Goal: Task Accomplishment & Management: Manage account settings

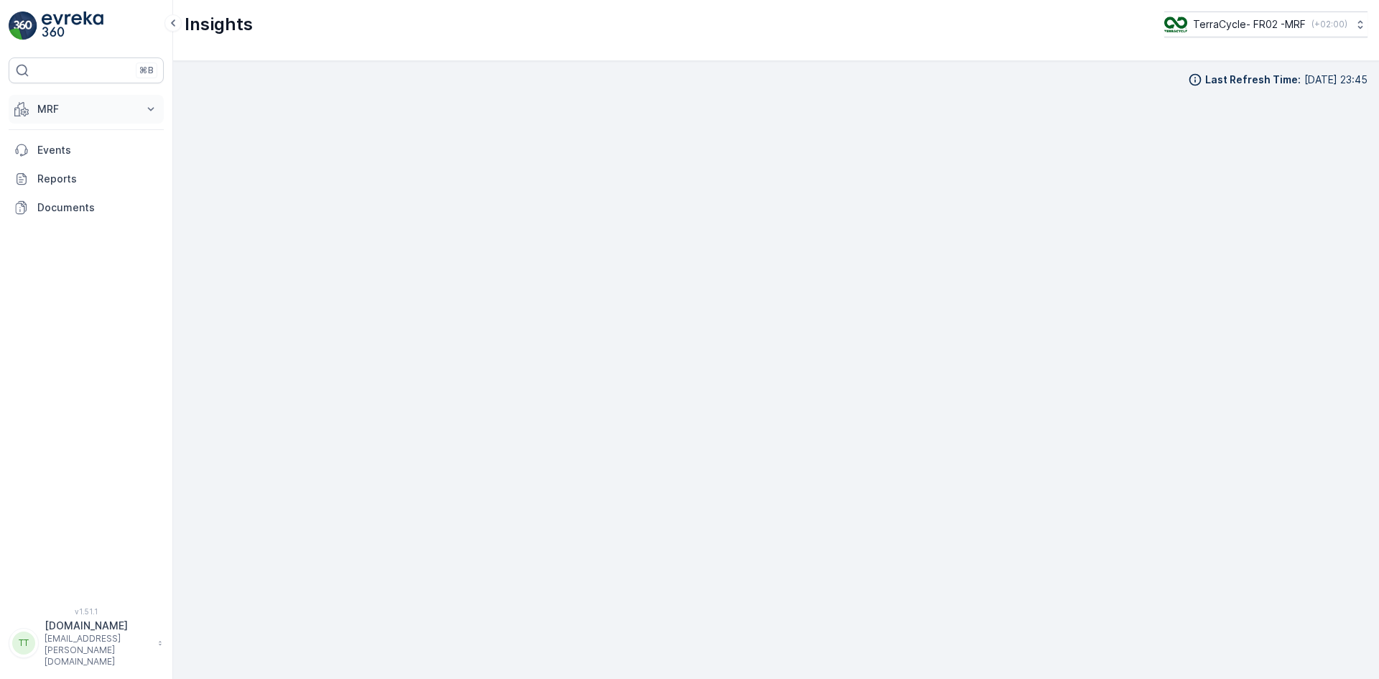
click at [80, 115] on p "MRF" at bounding box center [86, 109] width 98 height 14
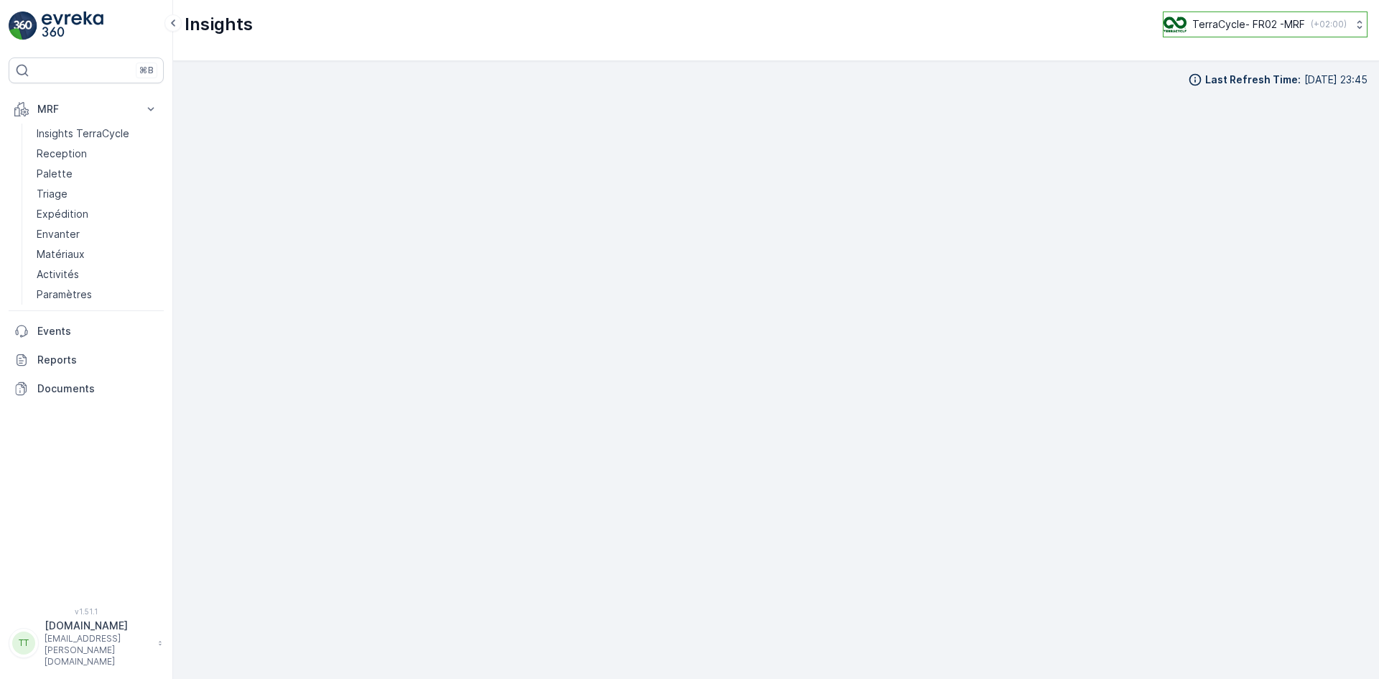
click at [1245, 19] on p "TerraCycle- FR02 -MRF" at bounding box center [1248, 24] width 113 height 14
type input "uk"
click at [1257, 124] on span "TerraCycle-UK02-Econpro" at bounding box center [1252, 120] width 159 height 14
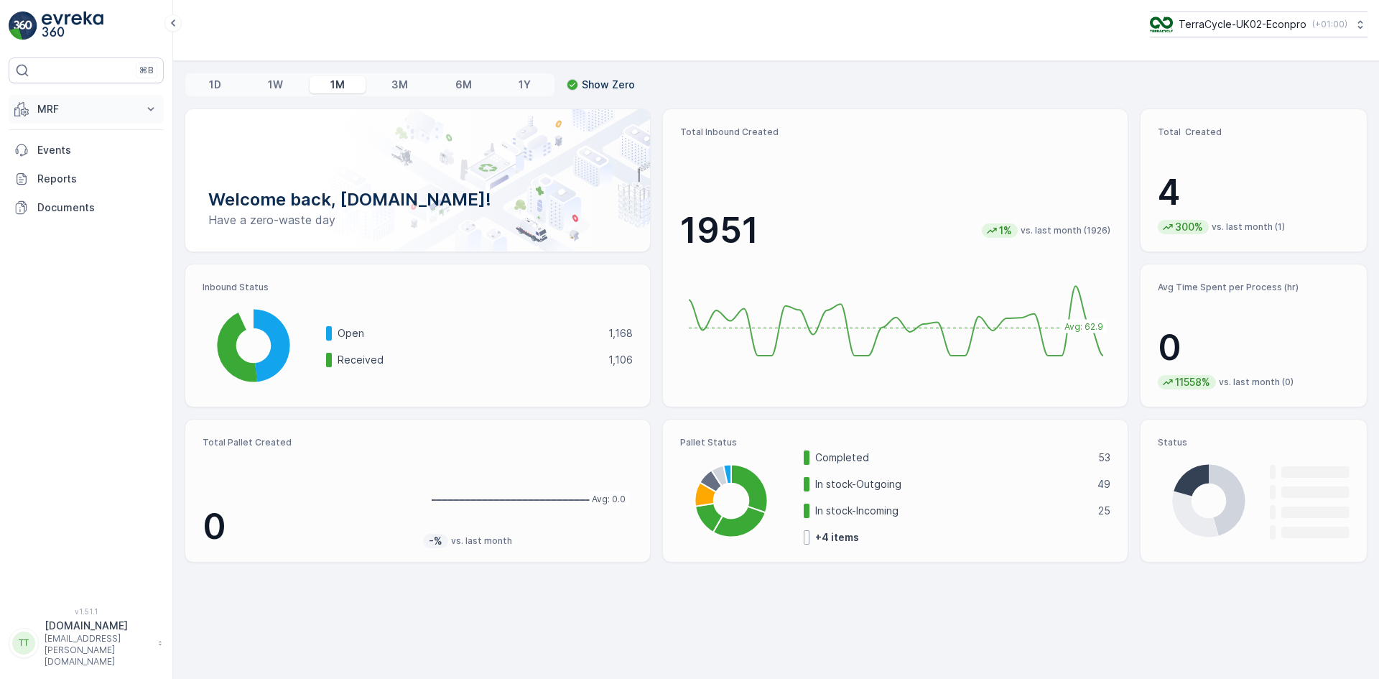
click at [34, 107] on button "MRF" at bounding box center [86, 109] width 155 height 29
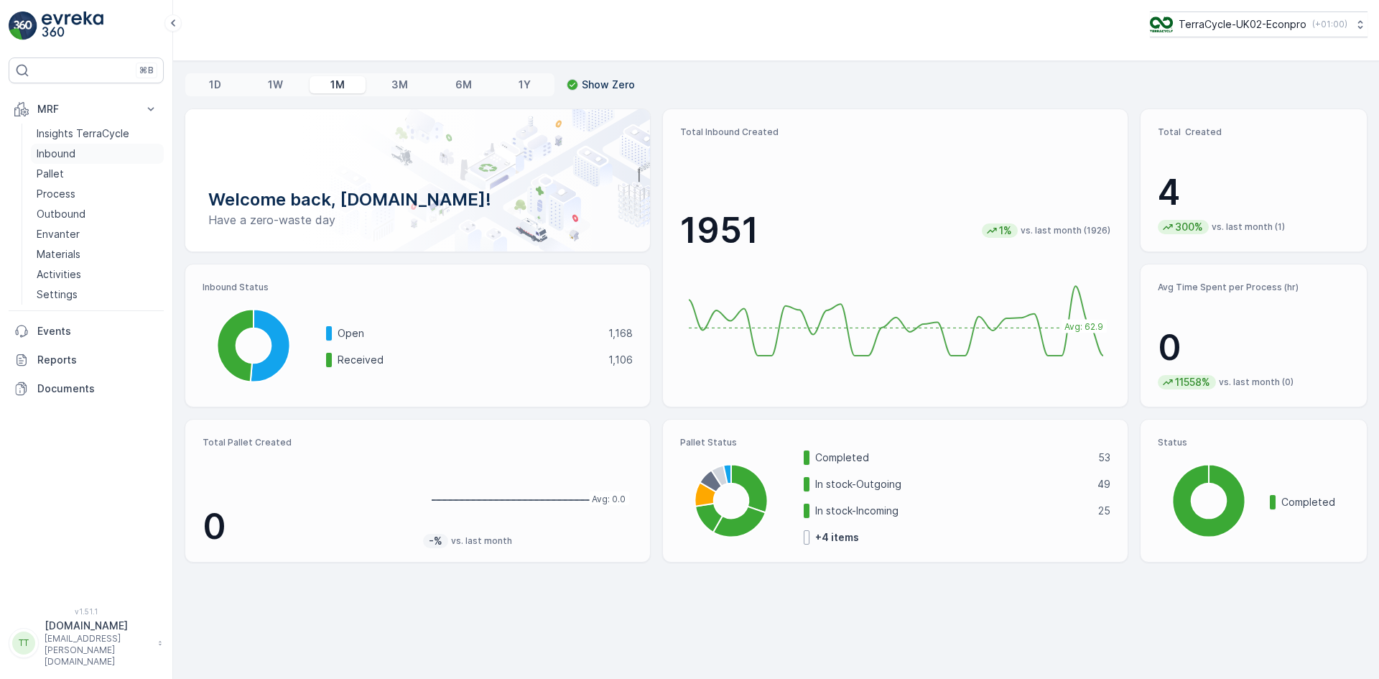
click at [59, 152] on p "Inbound" at bounding box center [56, 154] width 39 height 14
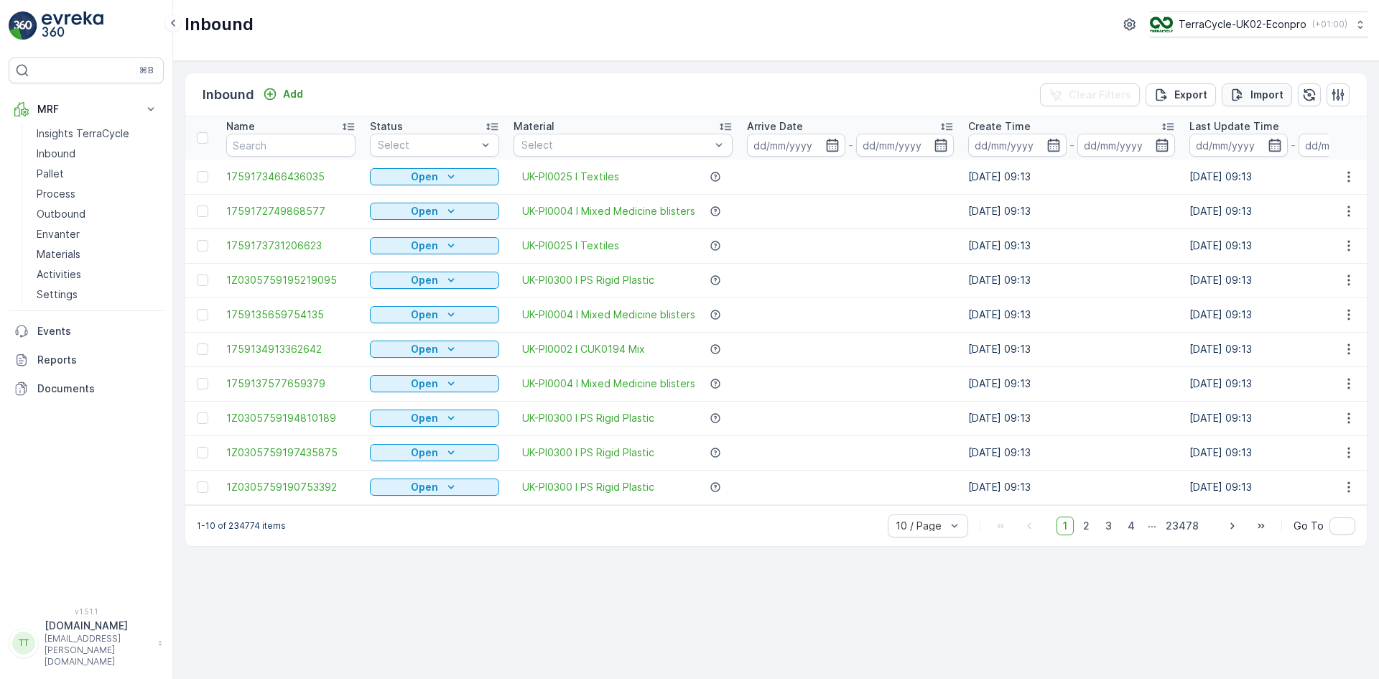
click at [1277, 91] on p "Import" at bounding box center [1267, 95] width 33 height 14
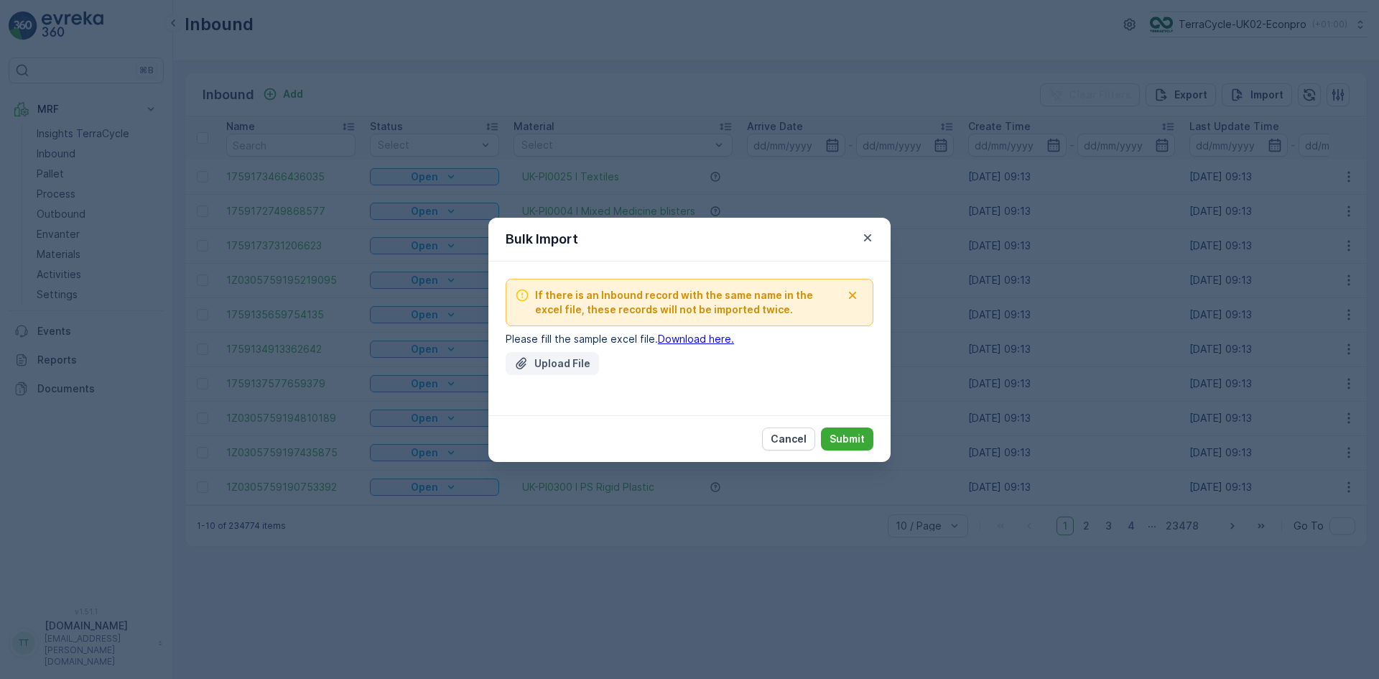
click at [583, 364] on p "Upload File" at bounding box center [562, 363] width 56 height 14
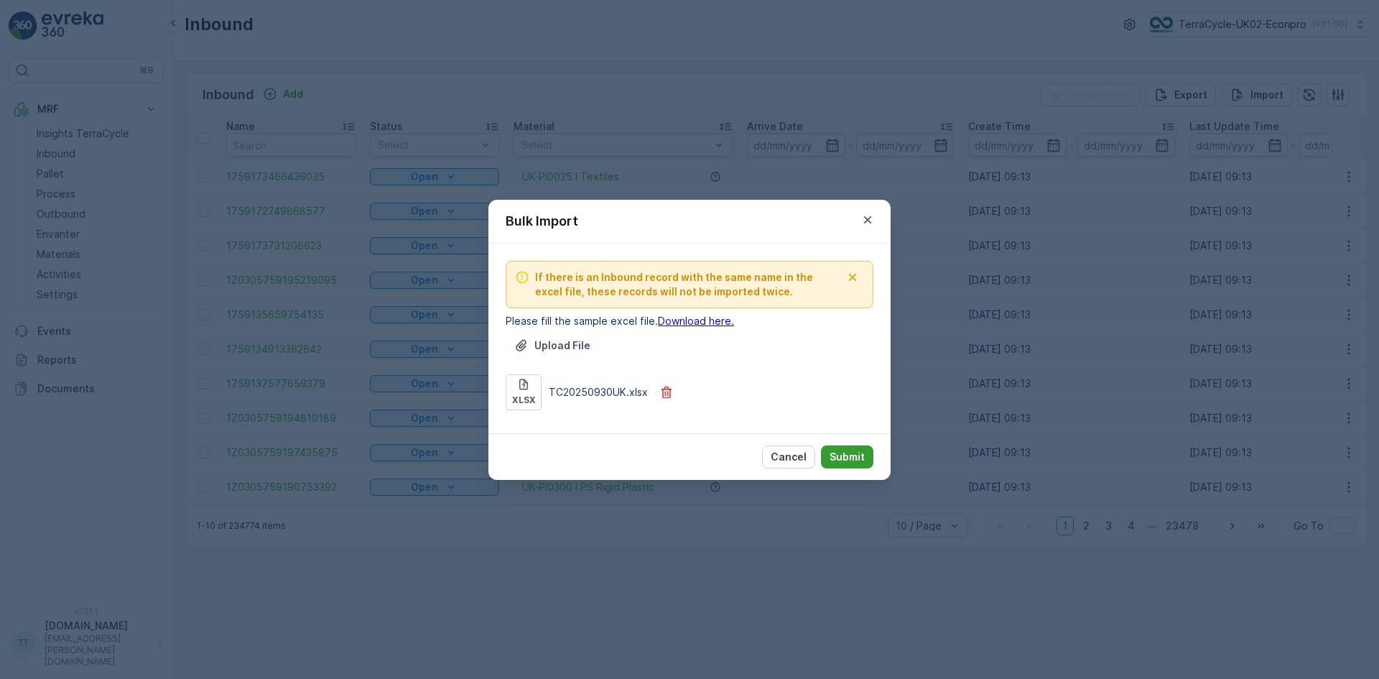
click at [860, 450] on p "Submit" at bounding box center [847, 457] width 35 height 14
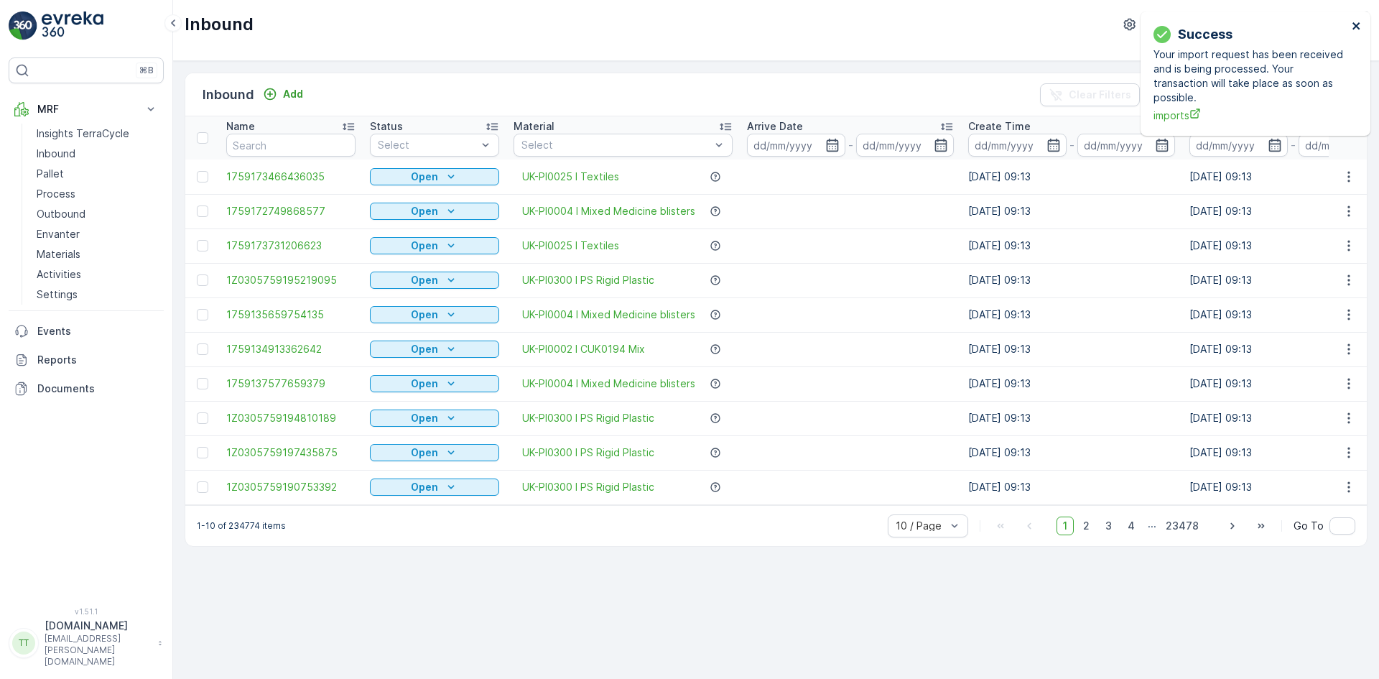
click at [1358, 27] on icon "close" at bounding box center [1356, 25] width 7 height 7
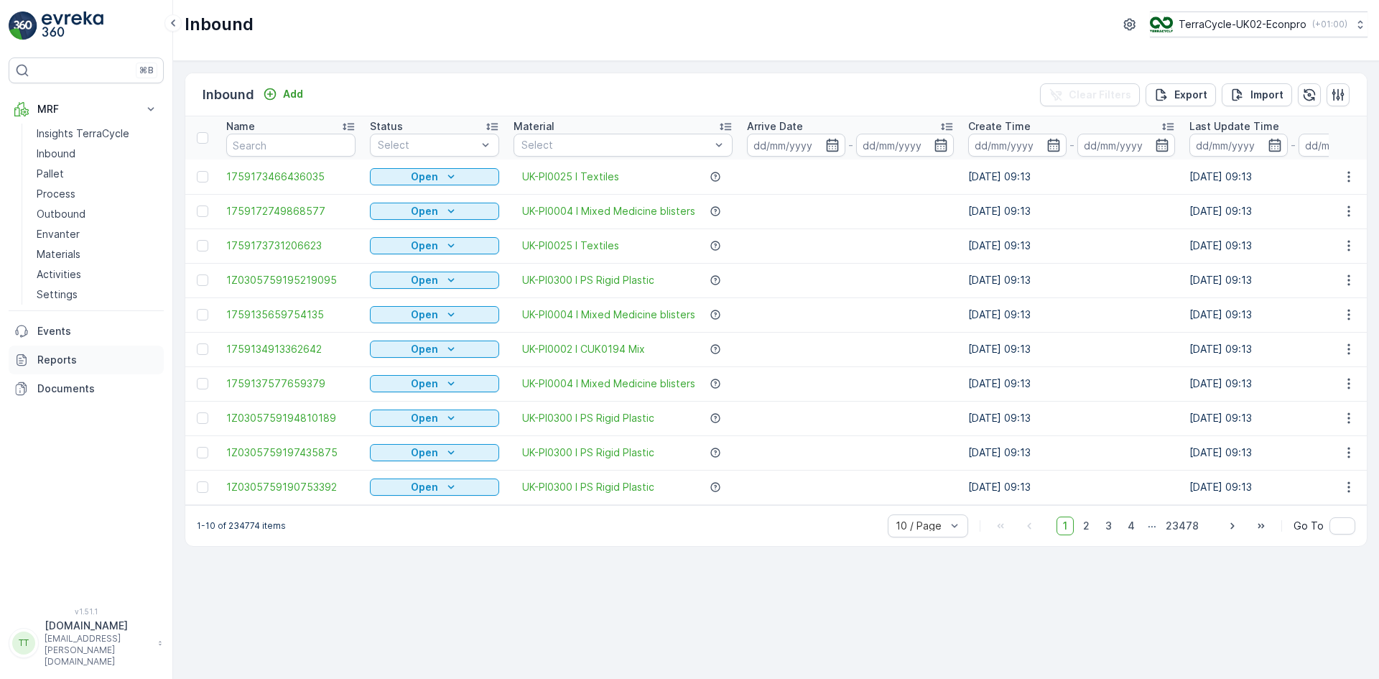
click at [50, 357] on p "Reports" at bounding box center [97, 360] width 121 height 14
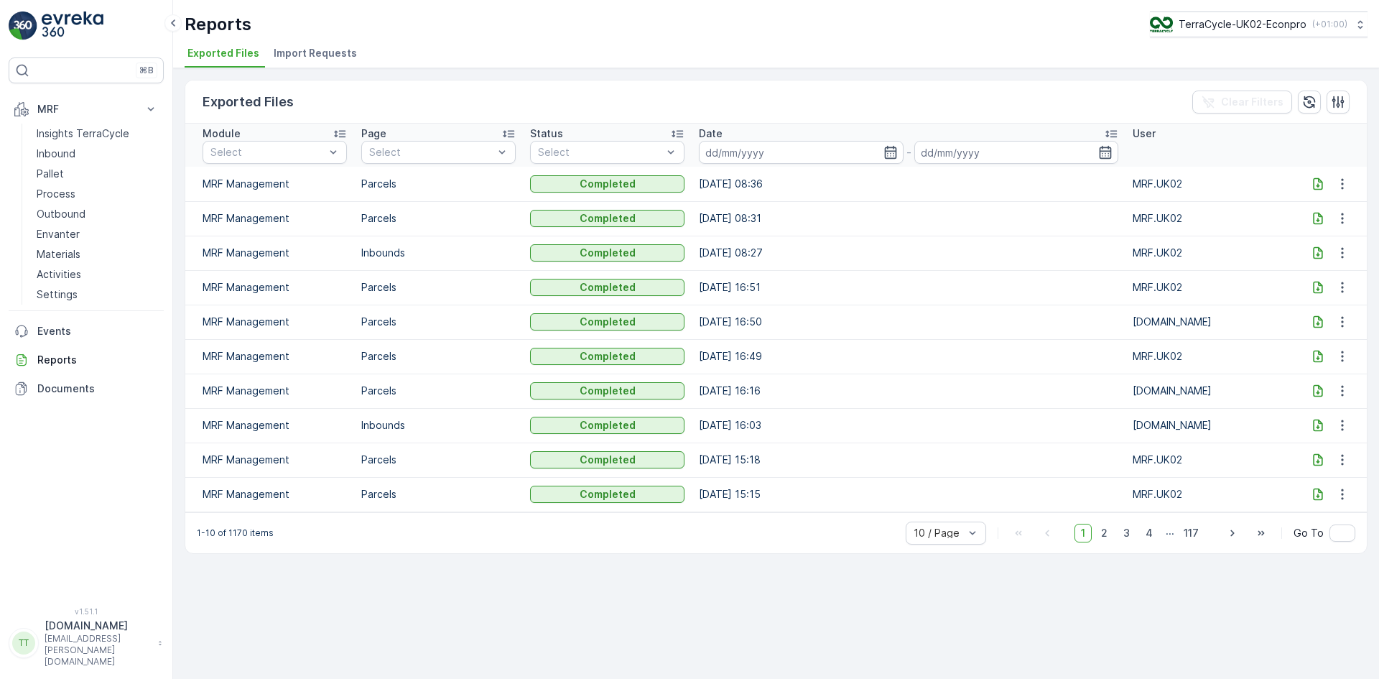
click at [310, 48] on span "Import Requests" at bounding box center [315, 53] width 83 height 14
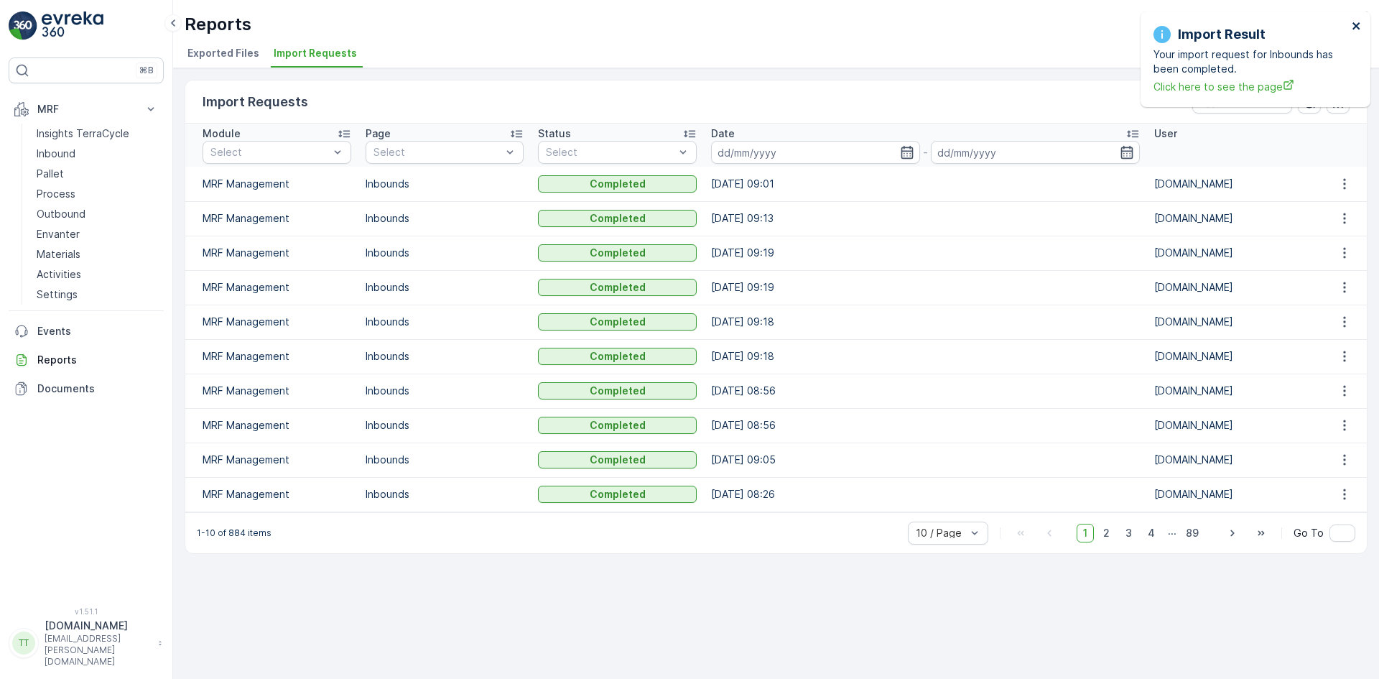
click at [1361, 28] on icon "close" at bounding box center [1357, 25] width 10 height 11
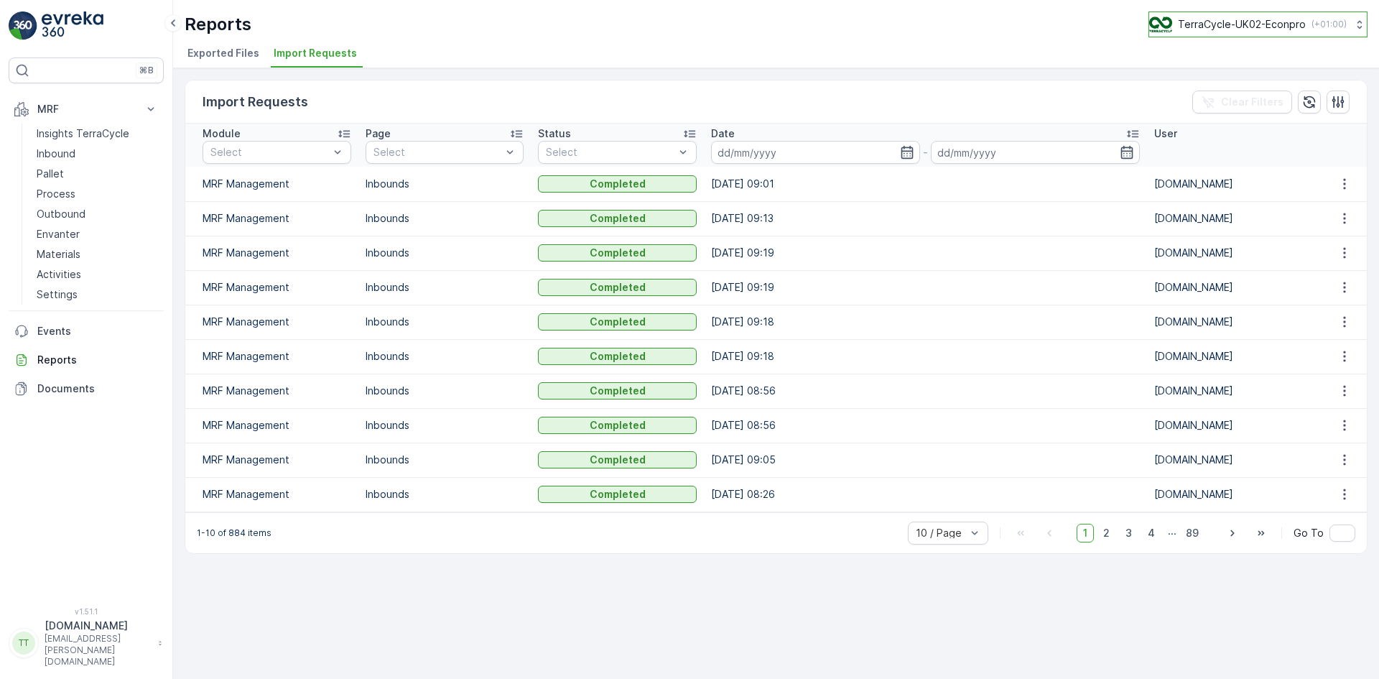
click at [1262, 20] on p "TerraCycle-UK02-Econpro" at bounding box center [1242, 24] width 128 height 14
type input "fr"
click at [1212, 91] on span "TerraCycle- FR02 -MRF" at bounding box center [1239, 88] width 160 height 14
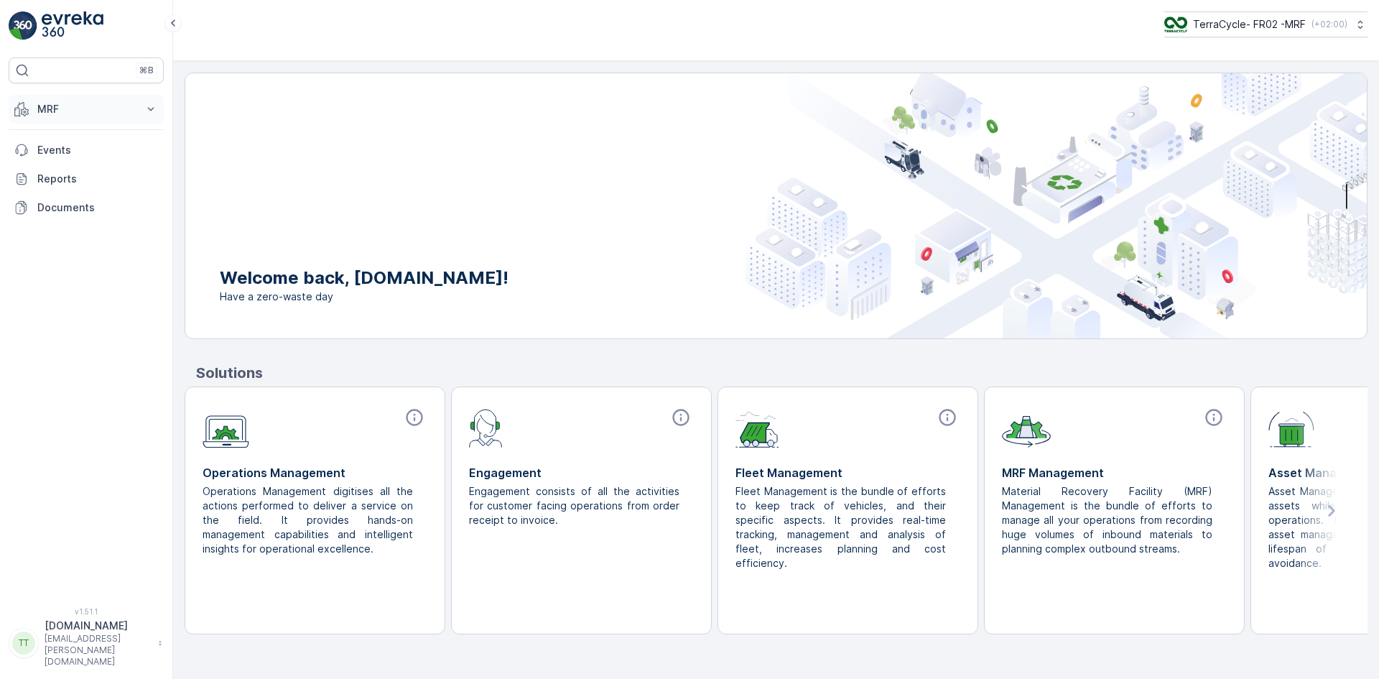
click at [74, 113] on p "MRF" at bounding box center [86, 109] width 98 height 14
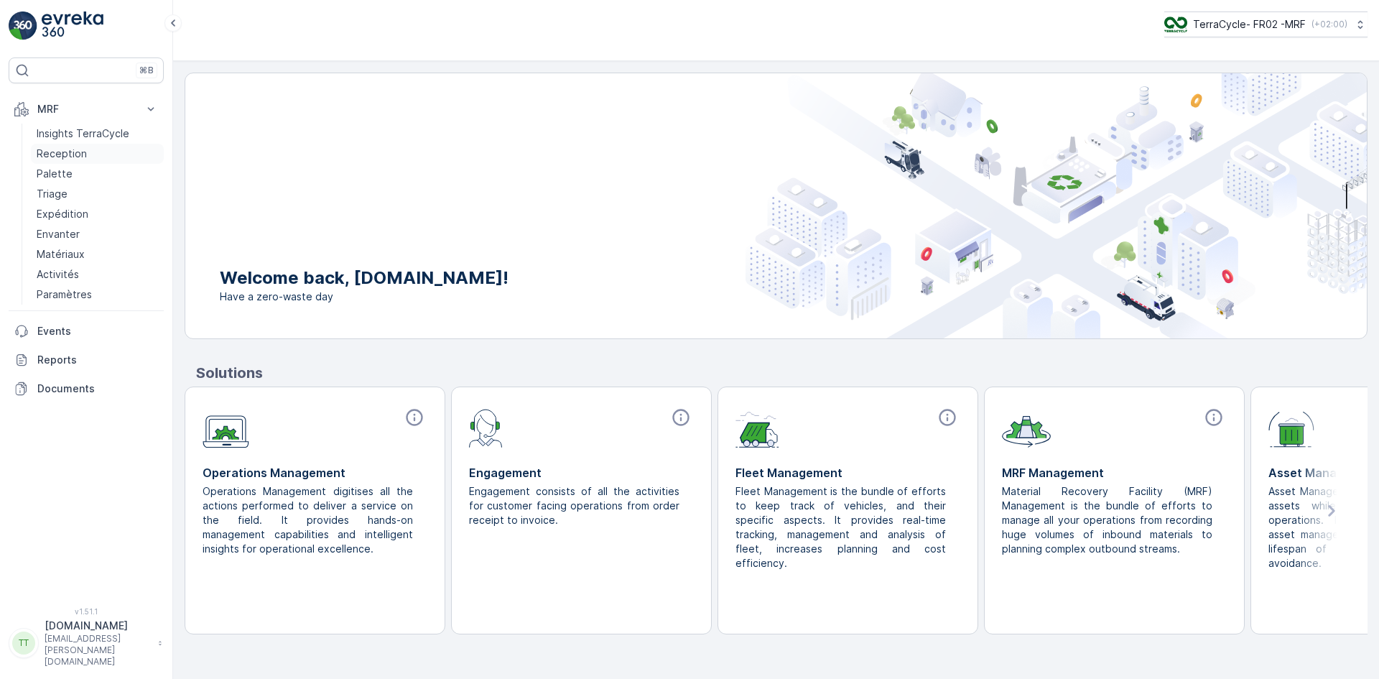
click at [70, 154] on p "Reception" at bounding box center [62, 154] width 50 height 14
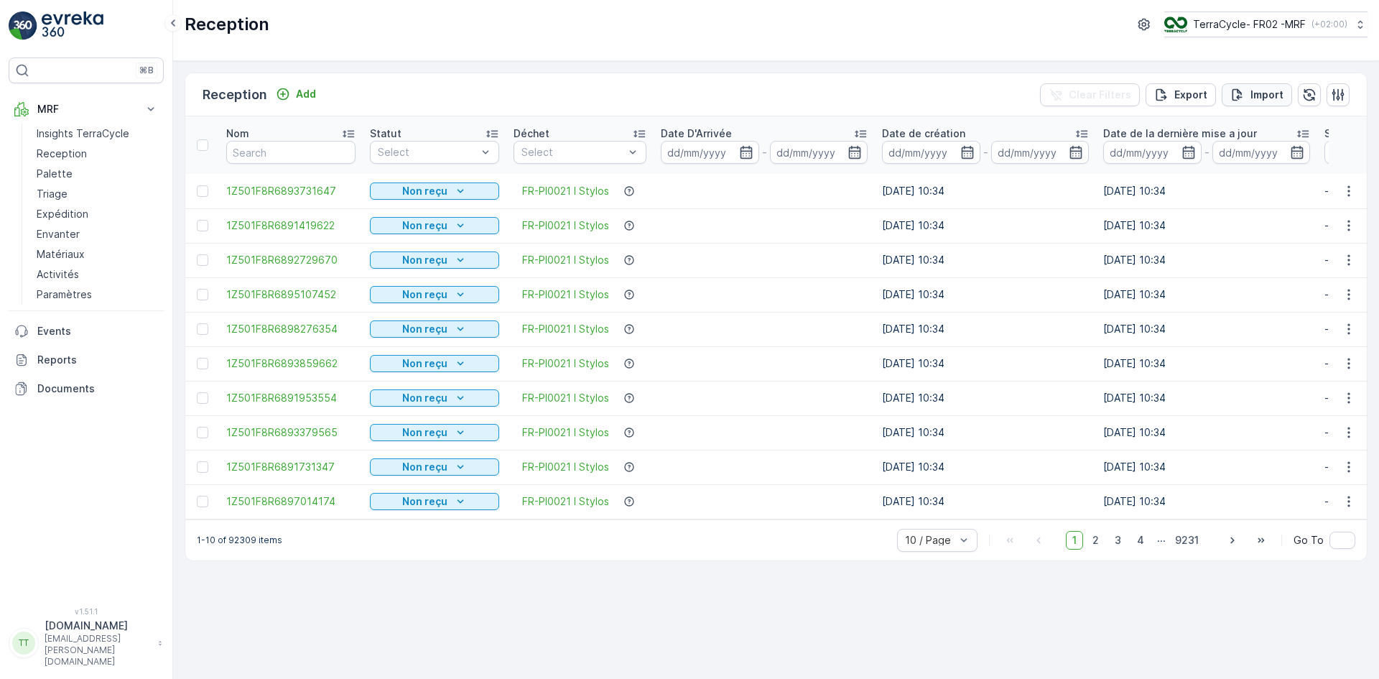
click at [1267, 88] on p "Import" at bounding box center [1267, 95] width 33 height 14
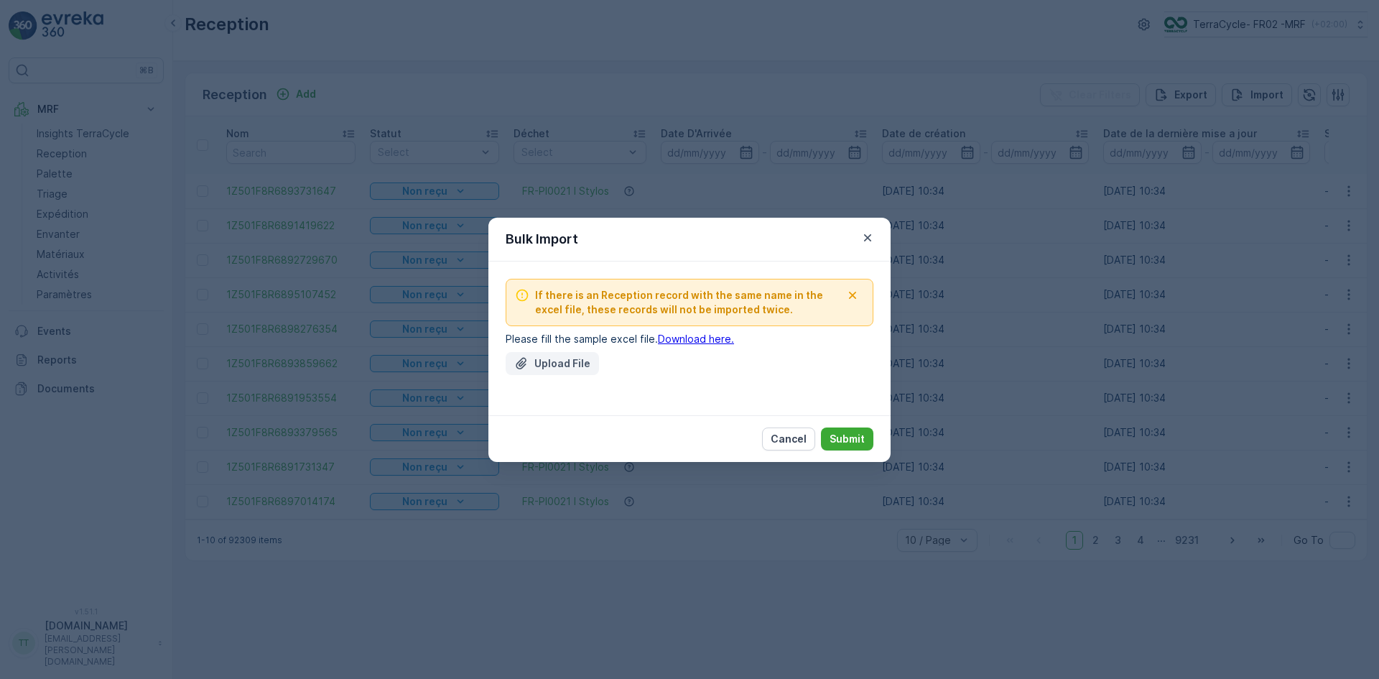
click at [563, 362] on p "Upload File" at bounding box center [562, 363] width 56 height 14
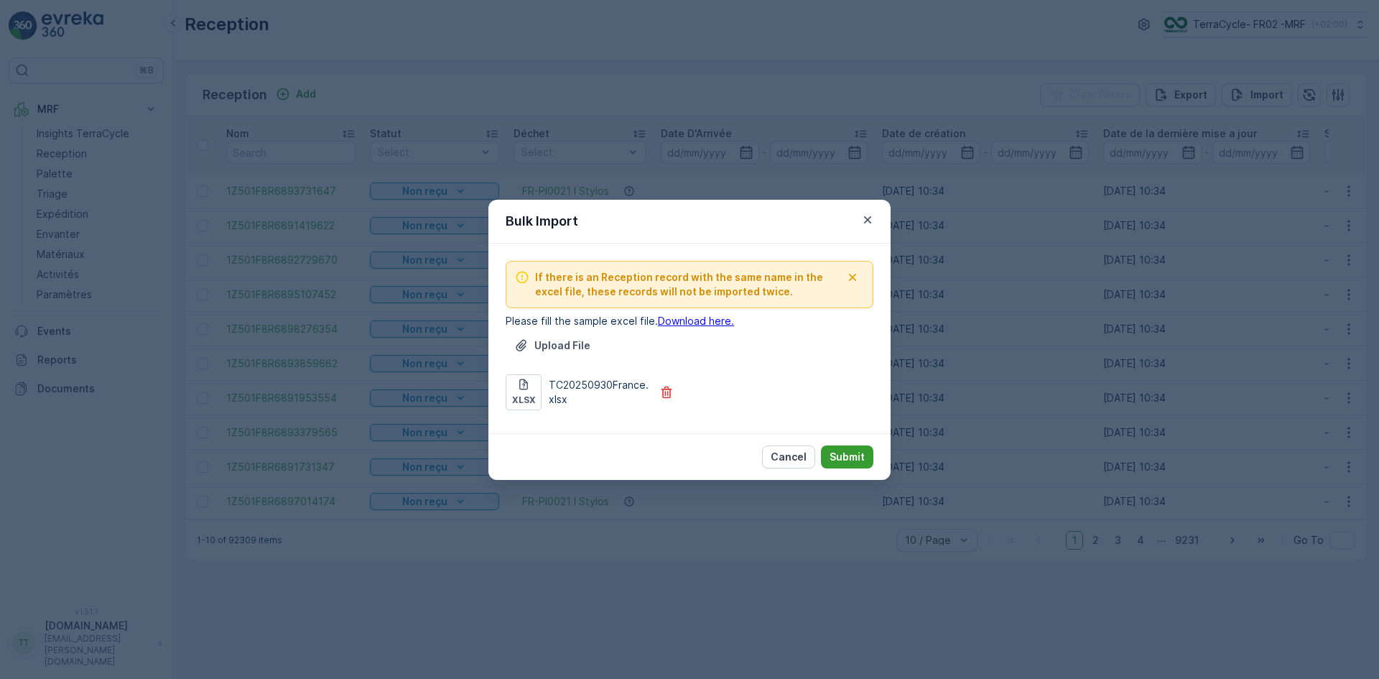
click at [855, 458] on p "Submit" at bounding box center [847, 457] width 35 height 14
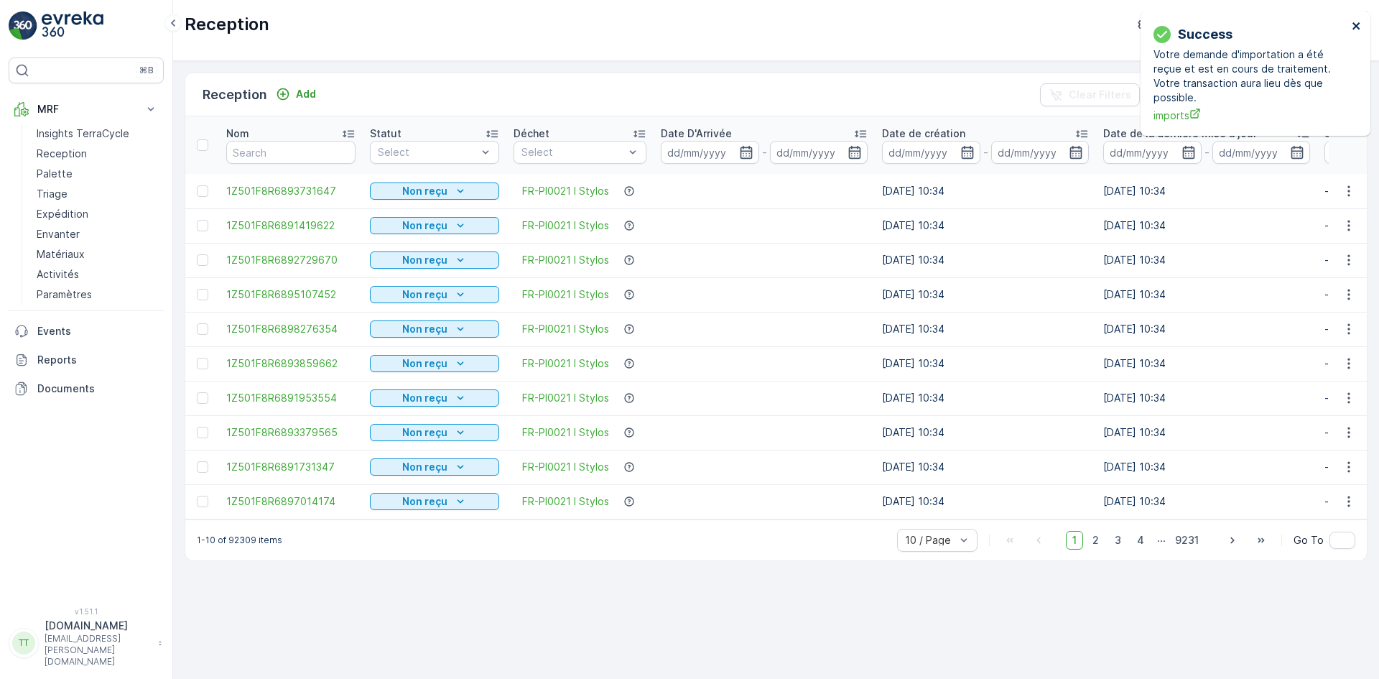
click at [1357, 24] on icon "close" at bounding box center [1356, 25] width 7 height 7
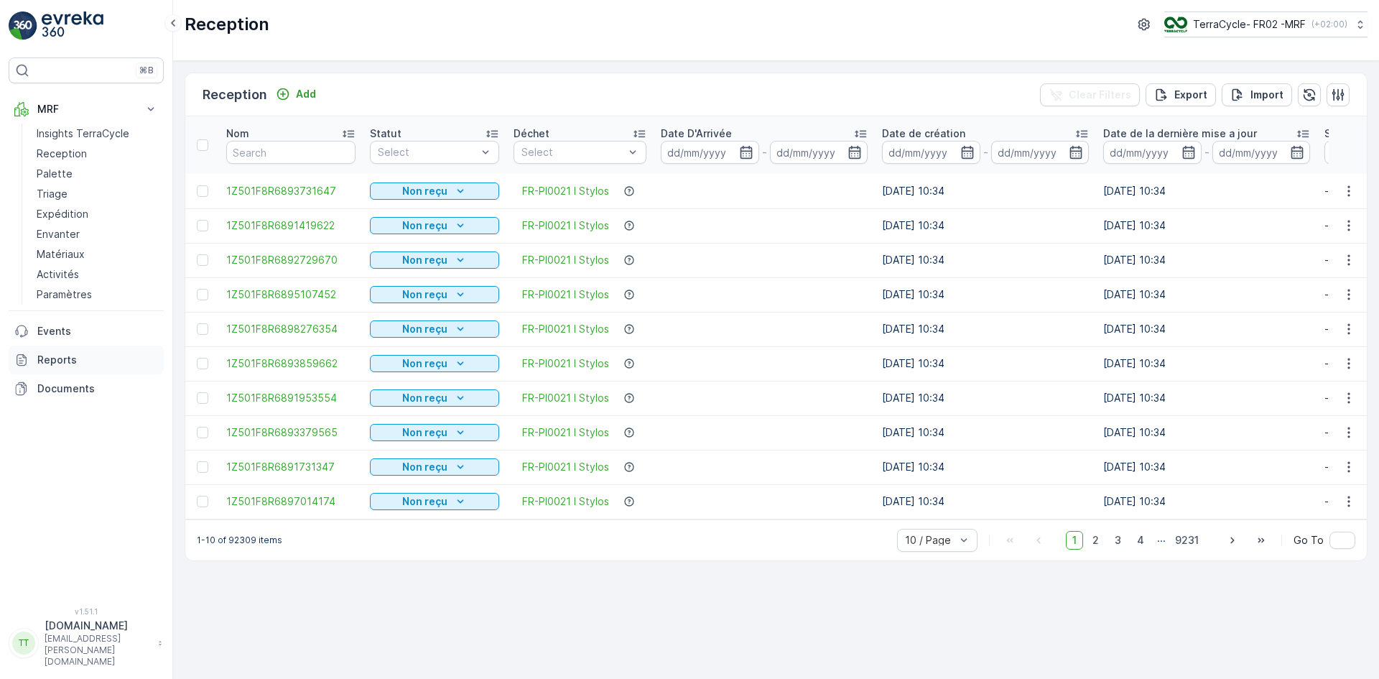
click at [63, 361] on p "Reports" at bounding box center [97, 360] width 121 height 14
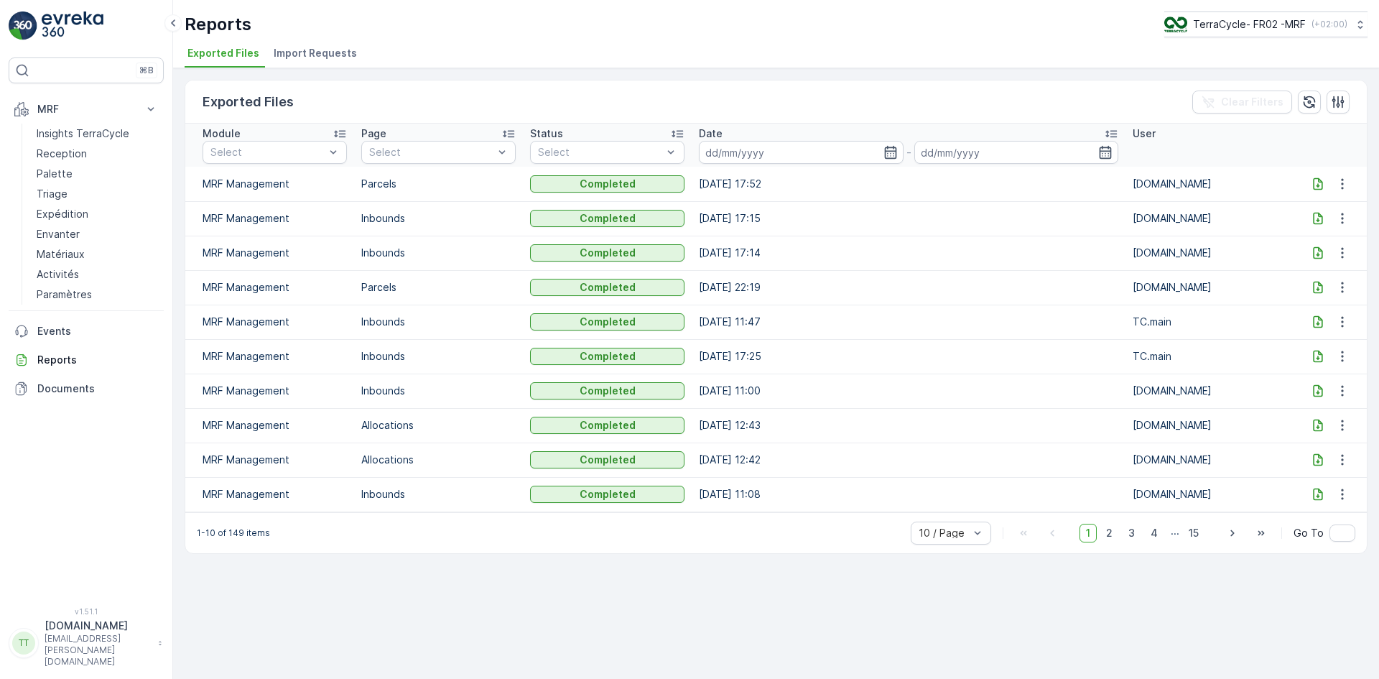
click at [312, 51] on span "Import Requests" at bounding box center [315, 53] width 83 height 14
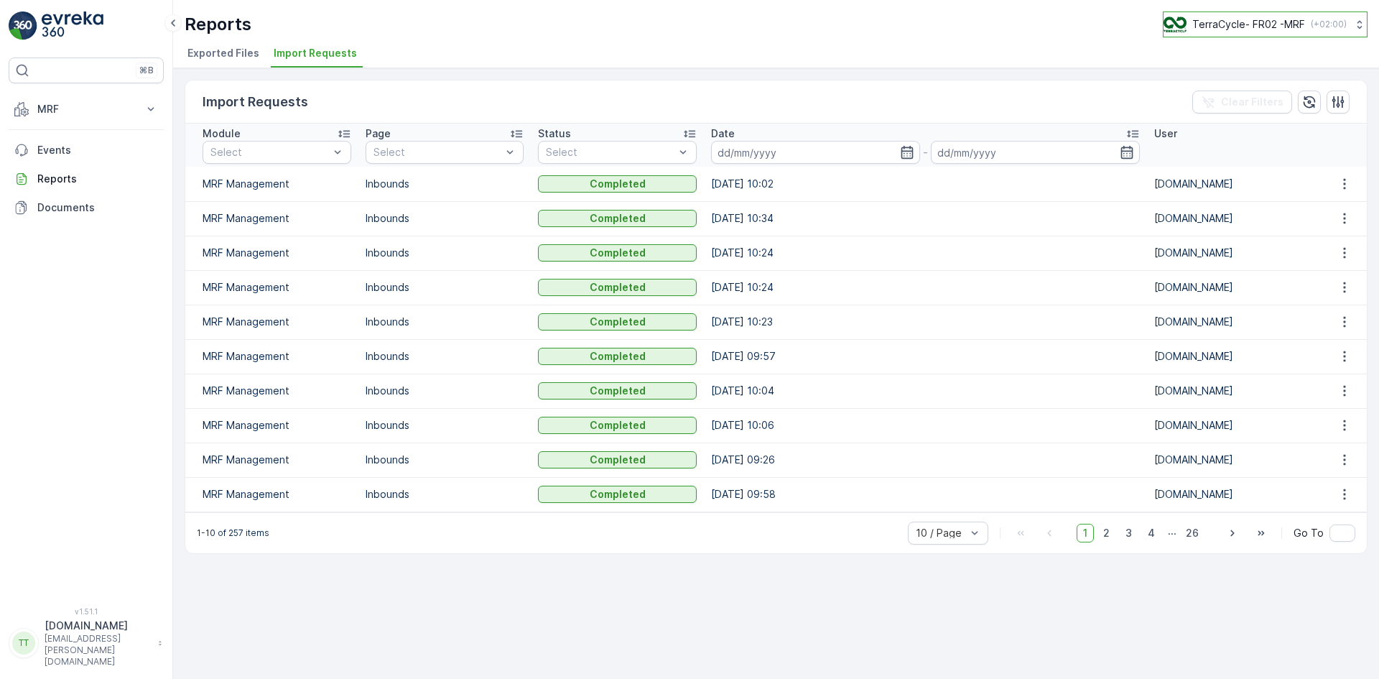
click at [1248, 24] on p "TerraCycle- FR02 -MRF" at bounding box center [1248, 24] width 113 height 14
type input "nl"
click at [1262, 91] on span "TerraCycle-NL-MRF" at bounding box center [1253, 88] width 160 height 14
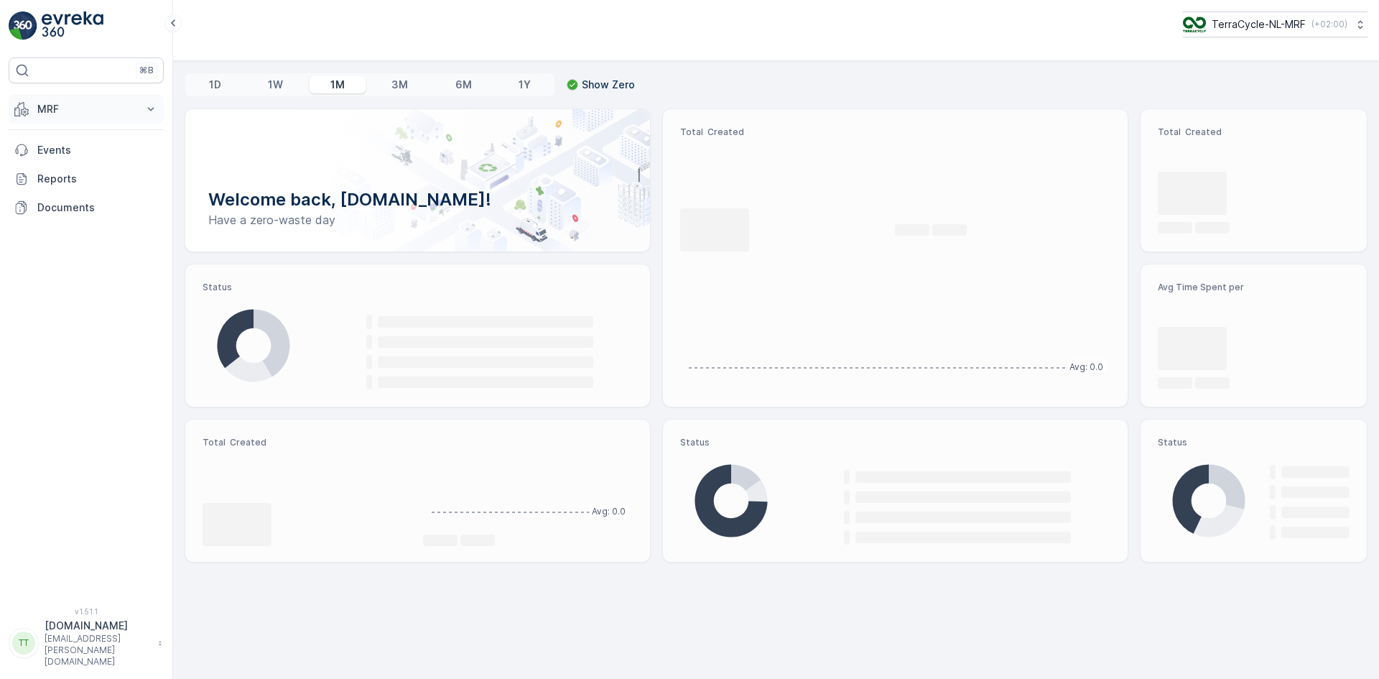
click at [83, 105] on p "MRF" at bounding box center [86, 109] width 98 height 14
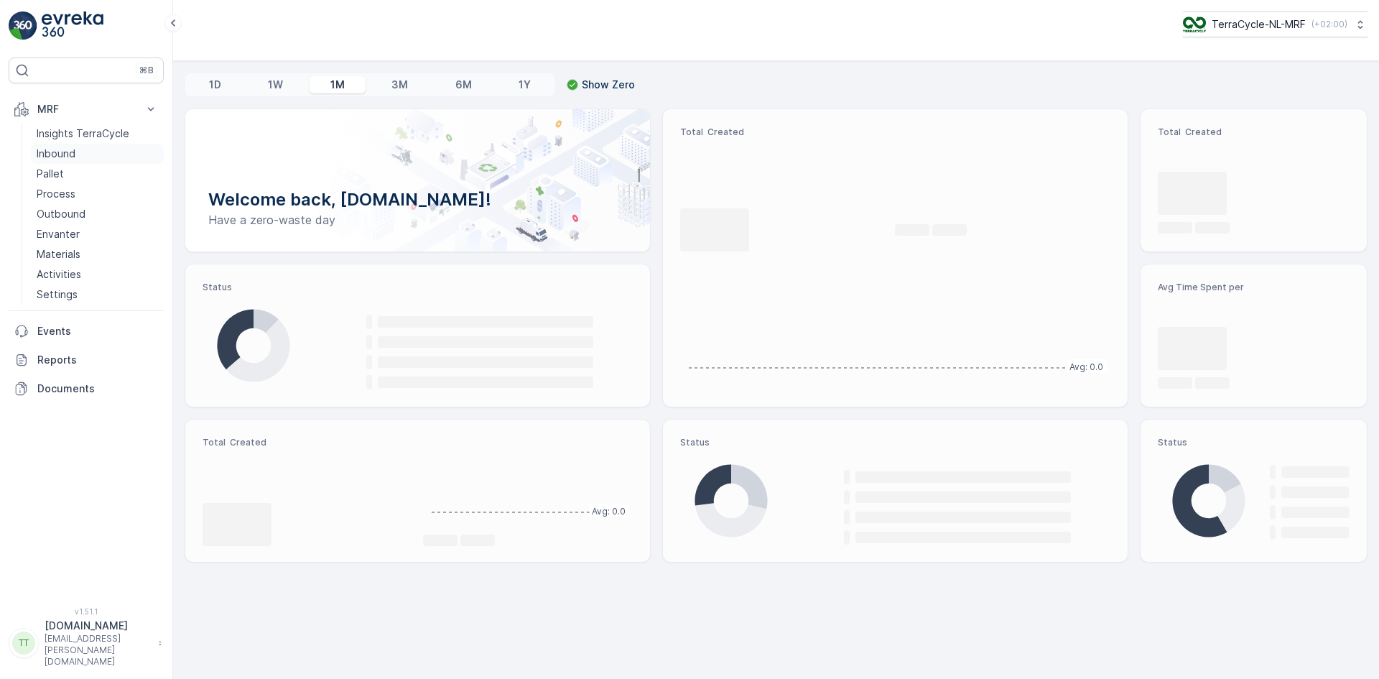
click at [85, 148] on link "Inbound" at bounding box center [97, 154] width 133 height 20
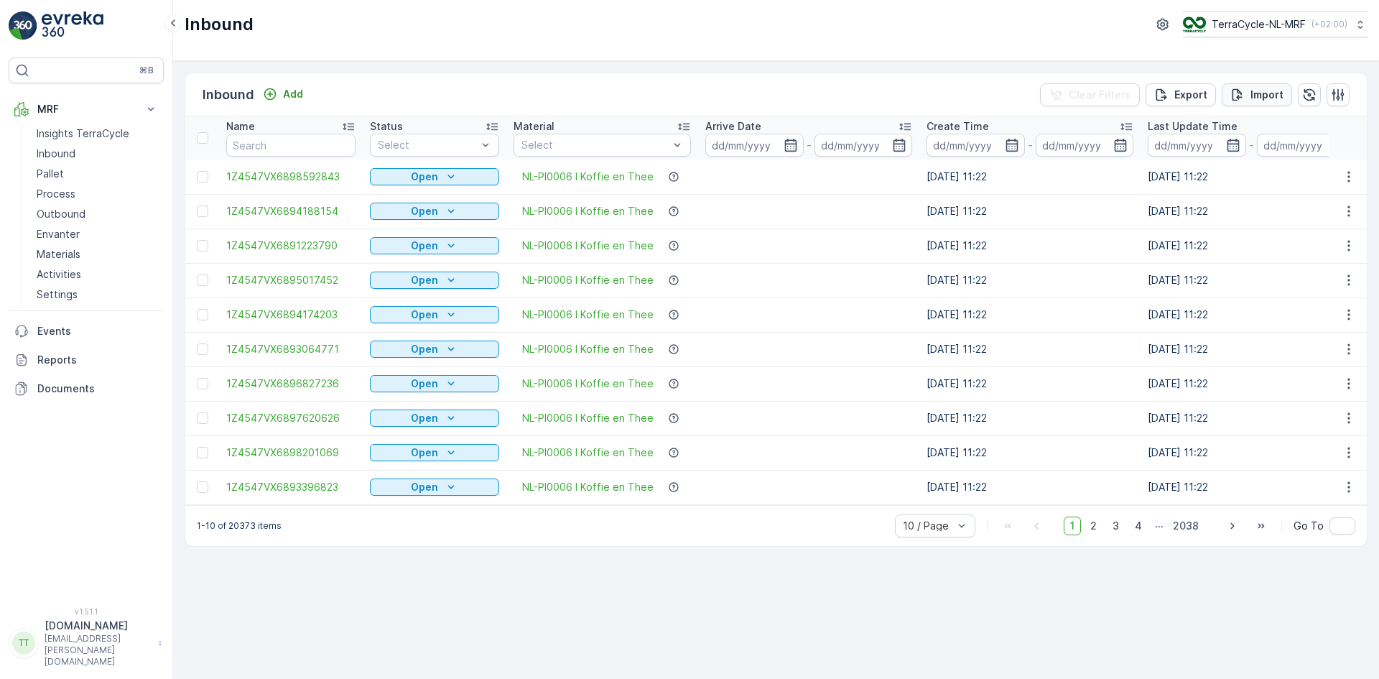
click at [1257, 83] on button "Import" at bounding box center [1257, 94] width 70 height 23
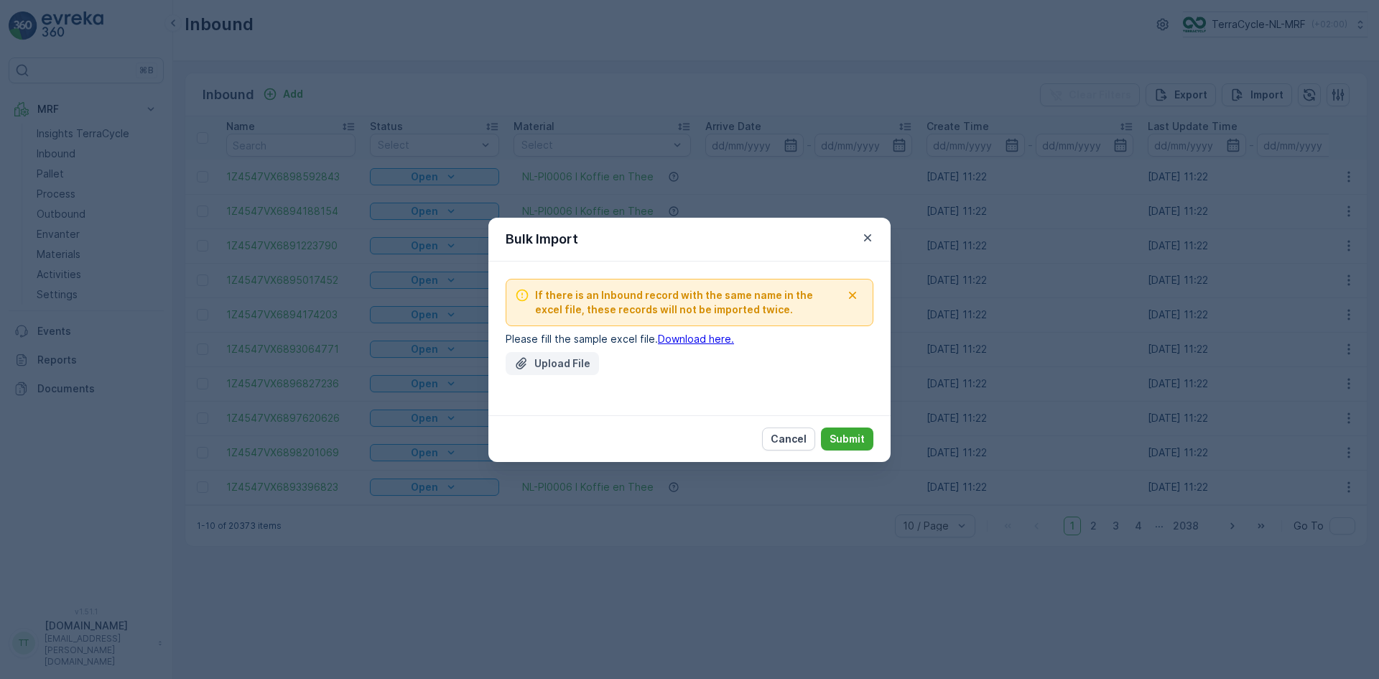
click at [567, 361] on p "Upload File" at bounding box center [562, 363] width 56 height 14
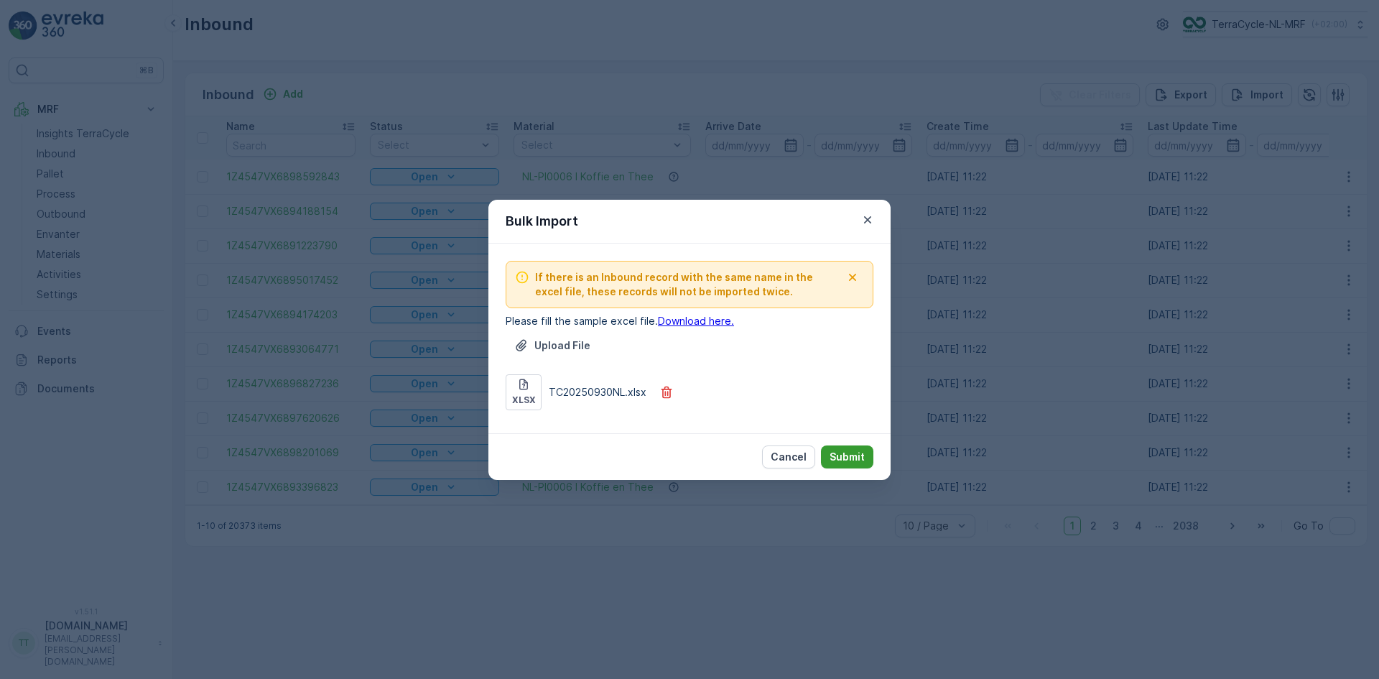
click at [850, 460] on p "Submit" at bounding box center [847, 457] width 35 height 14
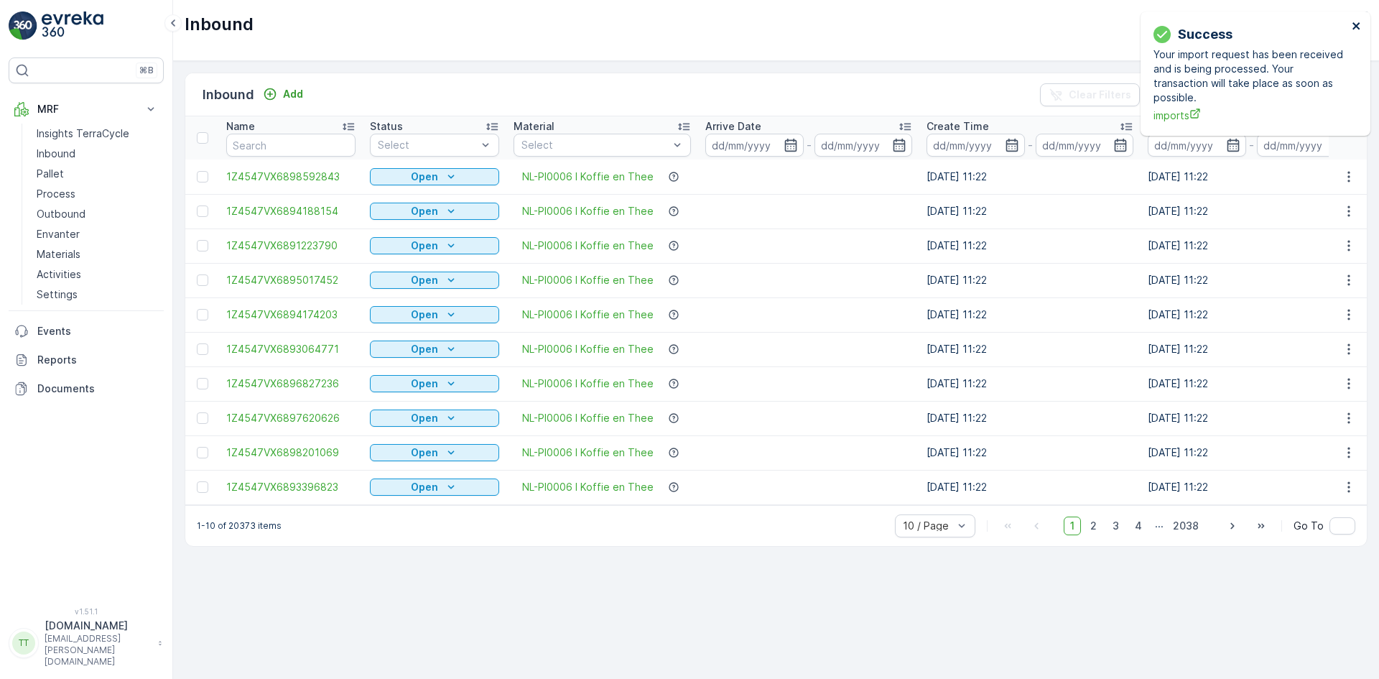
click at [1358, 26] on icon "close" at bounding box center [1357, 25] width 10 height 11
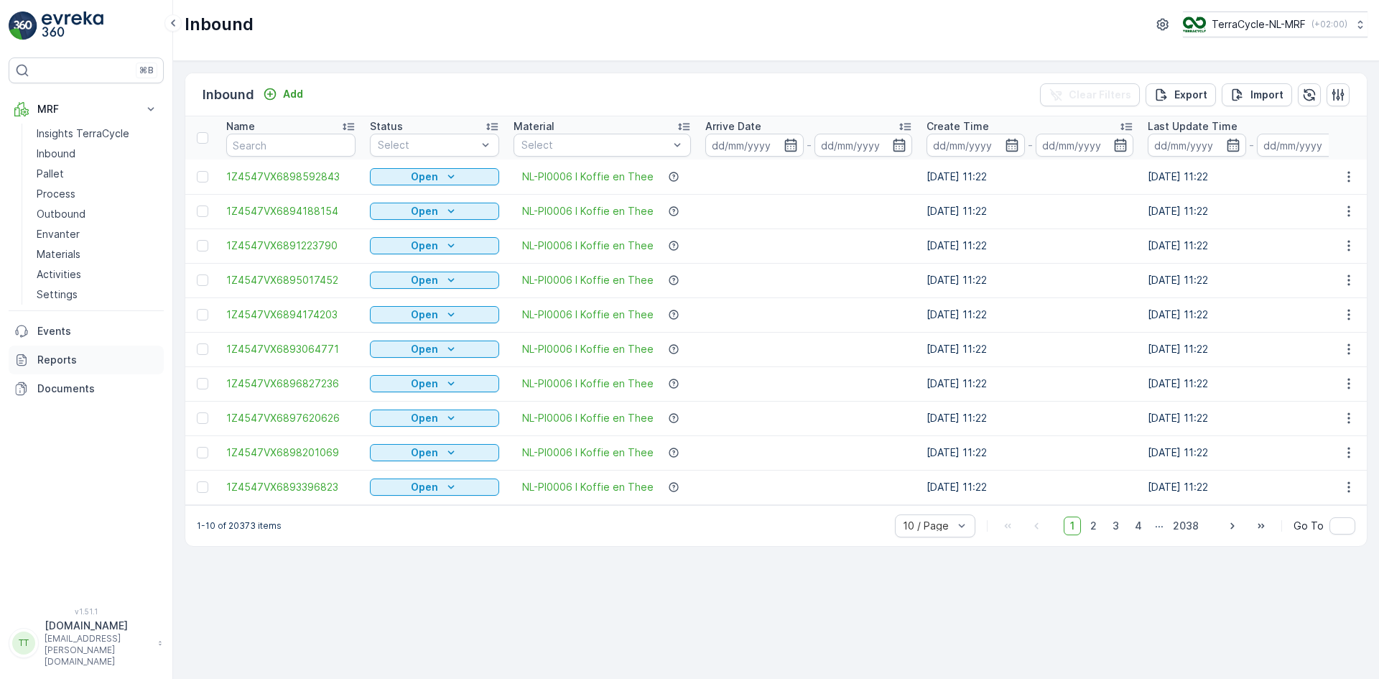
click at [70, 363] on p "Reports" at bounding box center [97, 360] width 121 height 14
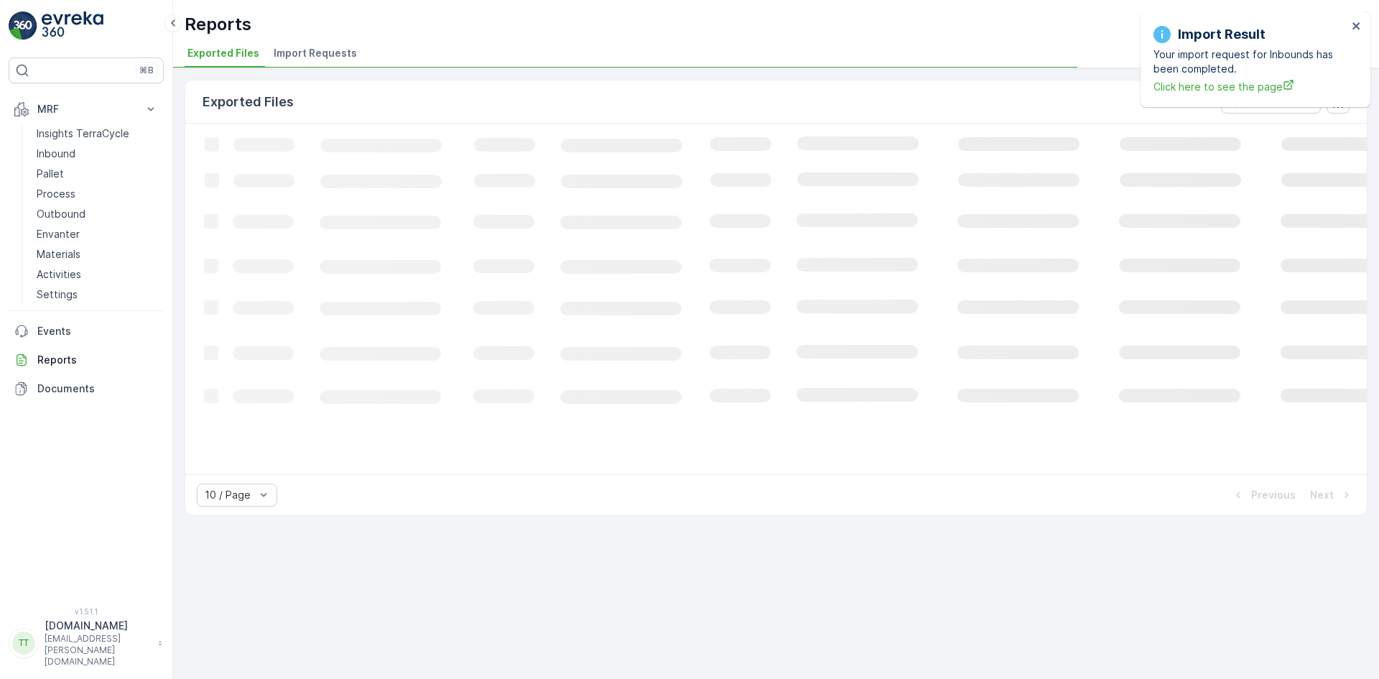
click at [338, 41] on div "Reports TerraCycle-NL-MRF ( +02:00 ) Exported Files Import Requests" at bounding box center [776, 34] width 1206 height 68
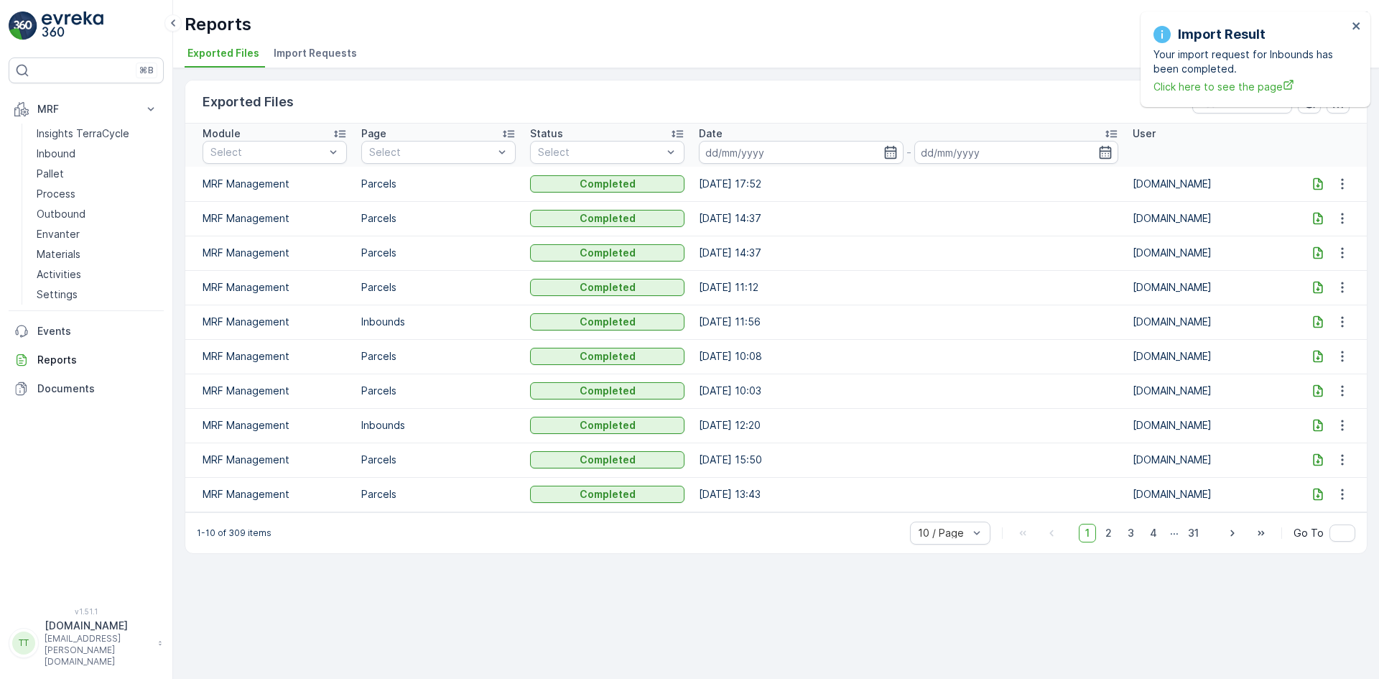
click at [336, 47] on span "Import Requests" at bounding box center [315, 53] width 83 height 14
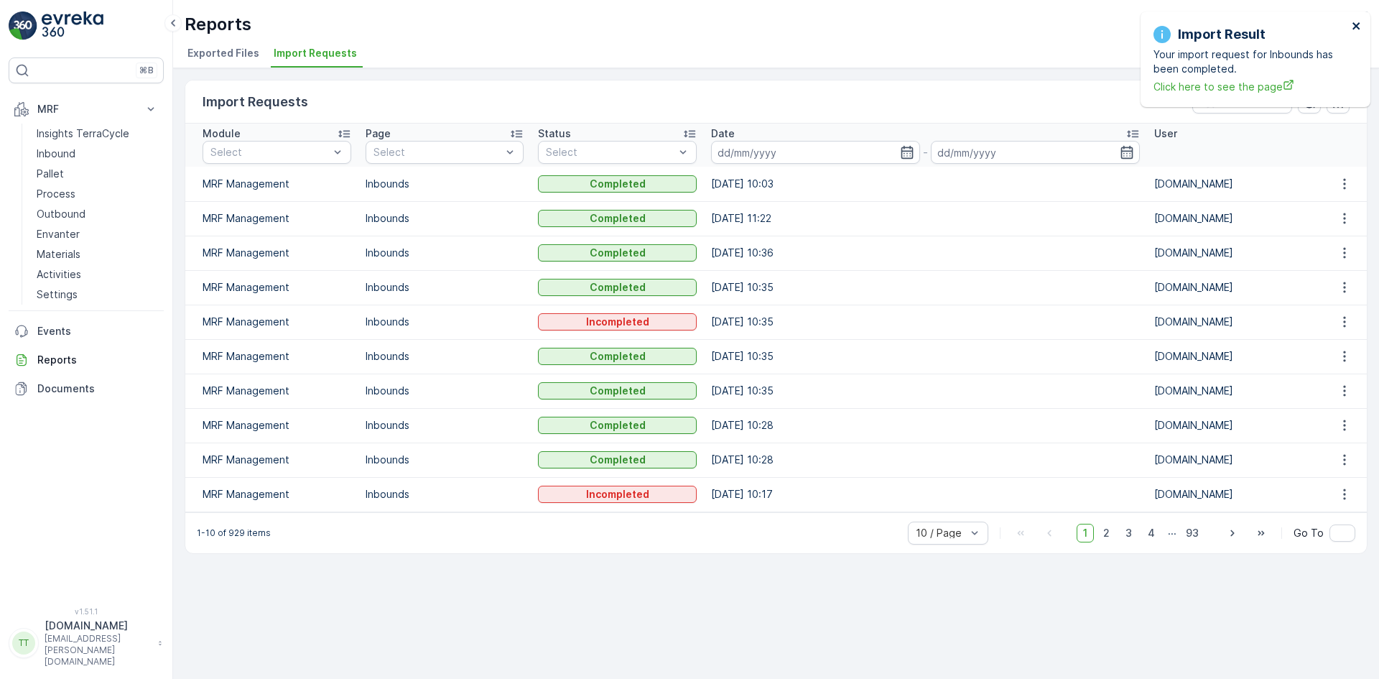
click at [1357, 26] on icon "close" at bounding box center [1356, 25] width 7 height 7
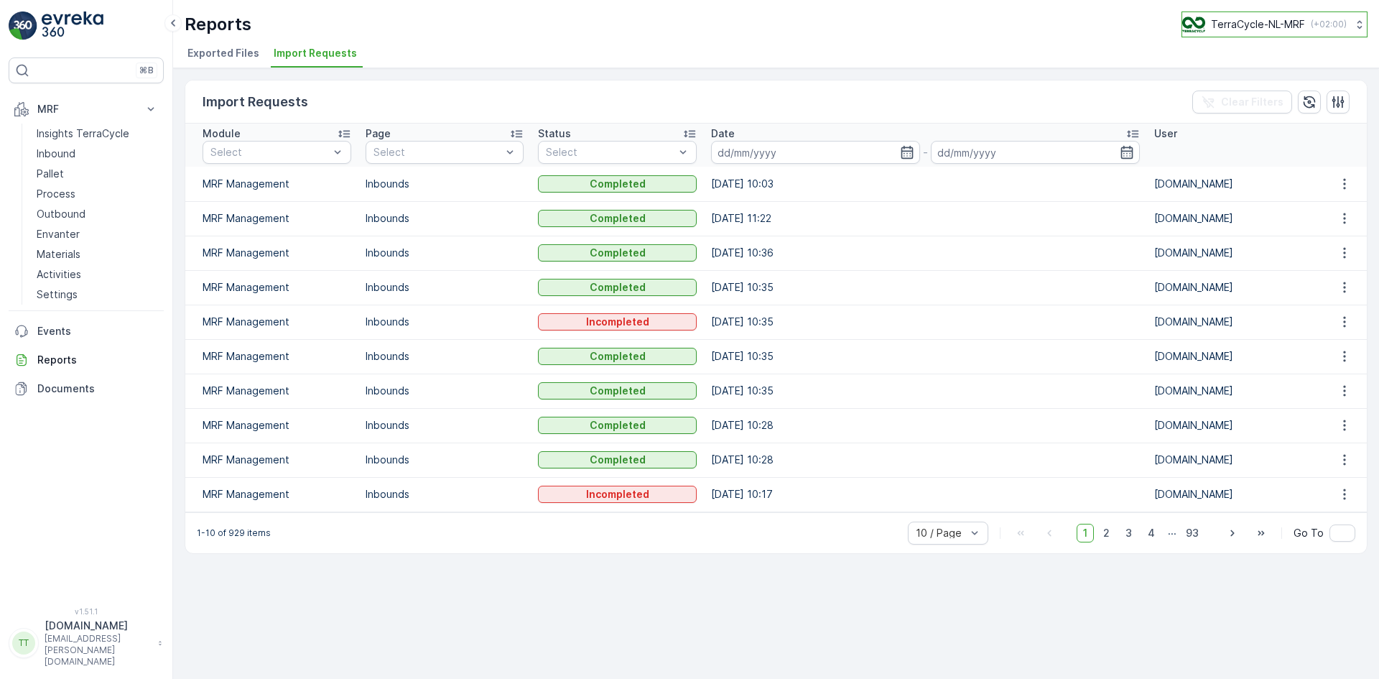
click at [1244, 17] on p "TerraCycle-NL-MRF" at bounding box center [1258, 24] width 94 height 14
type input "nz"
click at [1234, 92] on span "TerraCycle-NZ01-TripleP" at bounding box center [1252, 88] width 120 height 14
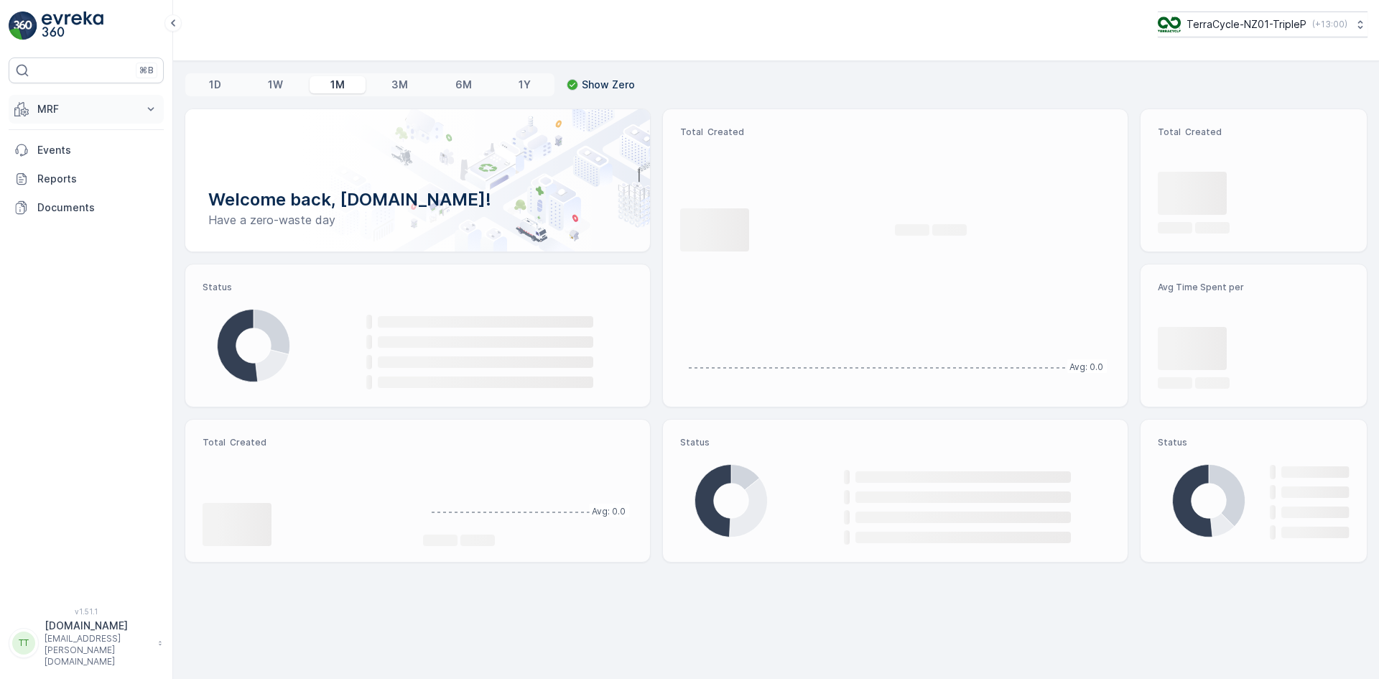
click at [70, 107] on p "MRF" at bounding box center [86, 109] width 98 height 14
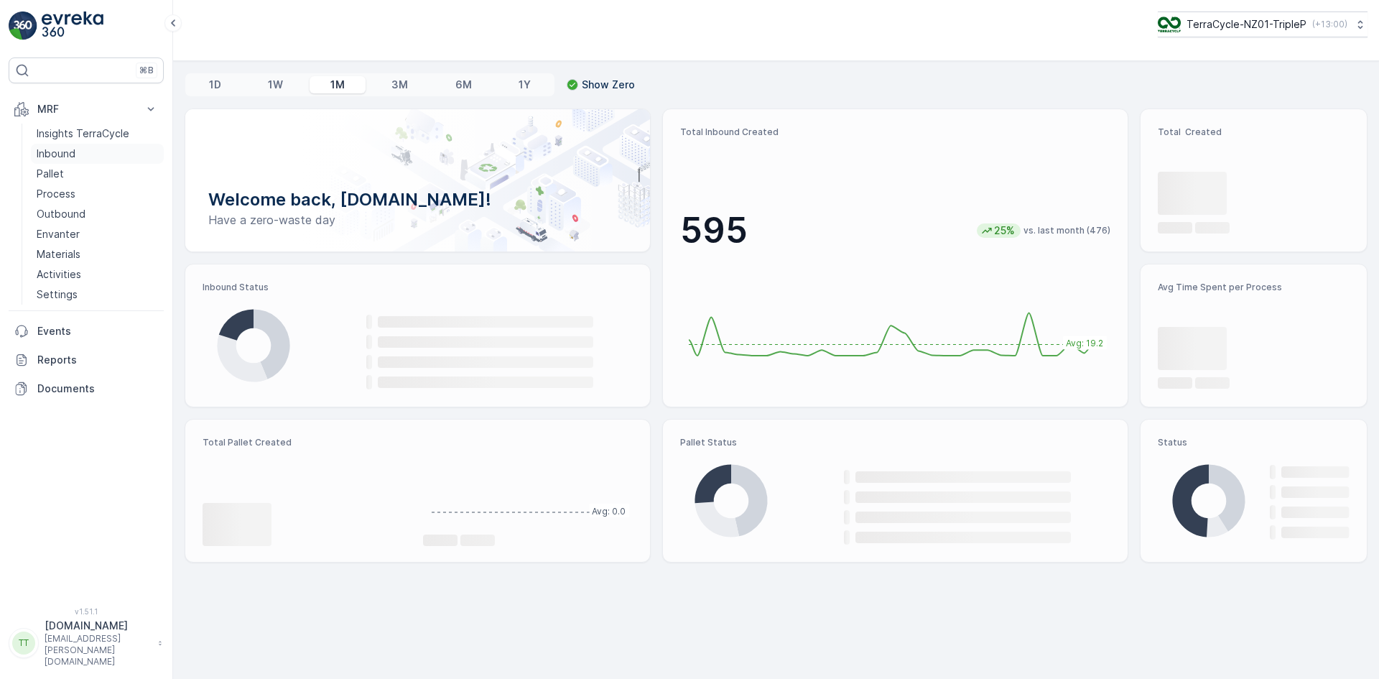
click at [67, 149] on p "Inbound" at bounding box center [56, 154] width 39 height 14
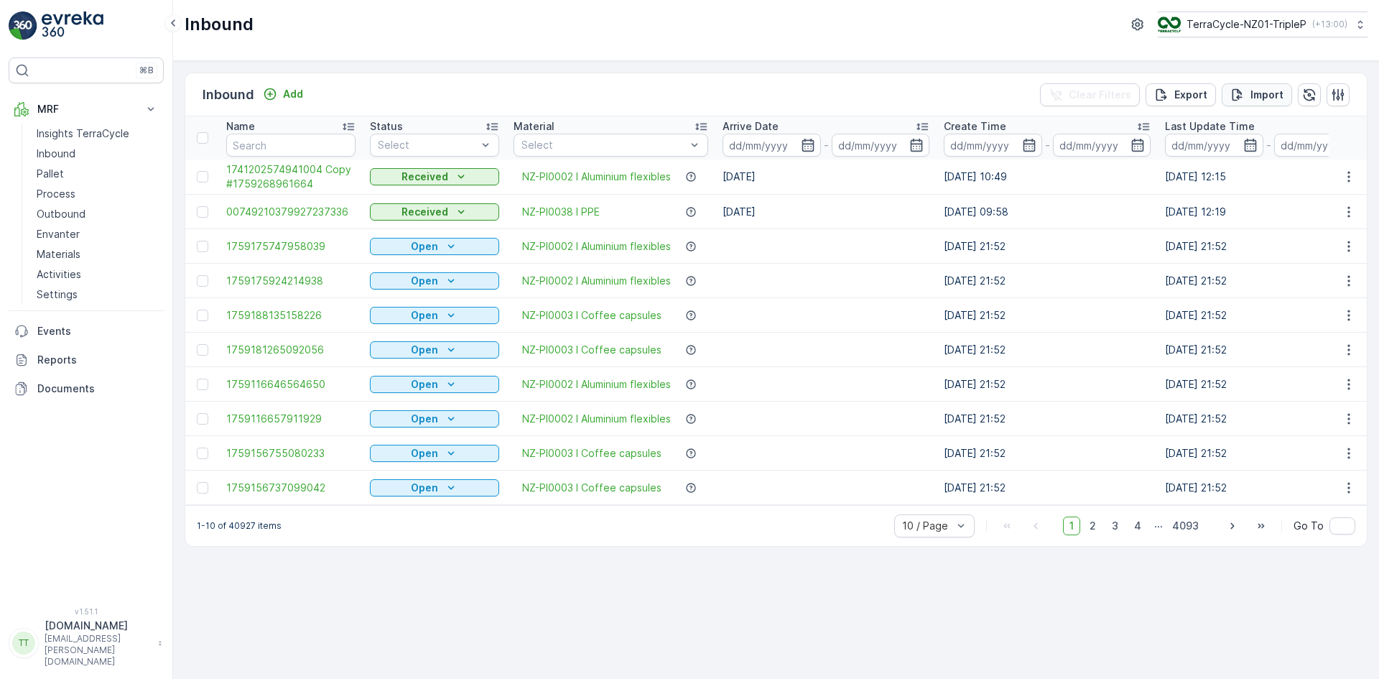
click at [1259, 96] on p "Import" at bounding box center [1267, 95] width 33 height 14
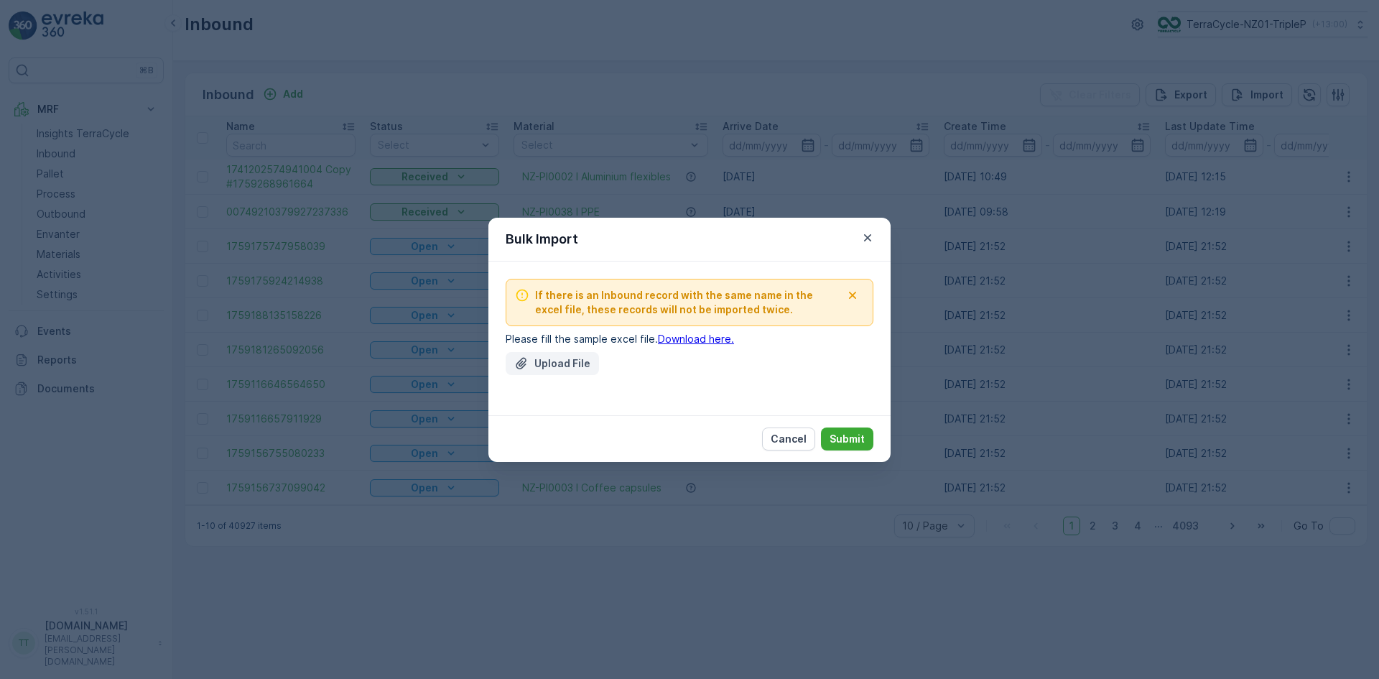
click at [547, 360] on p "Upload File" at bounding box center [562, 363] width 56 height 14
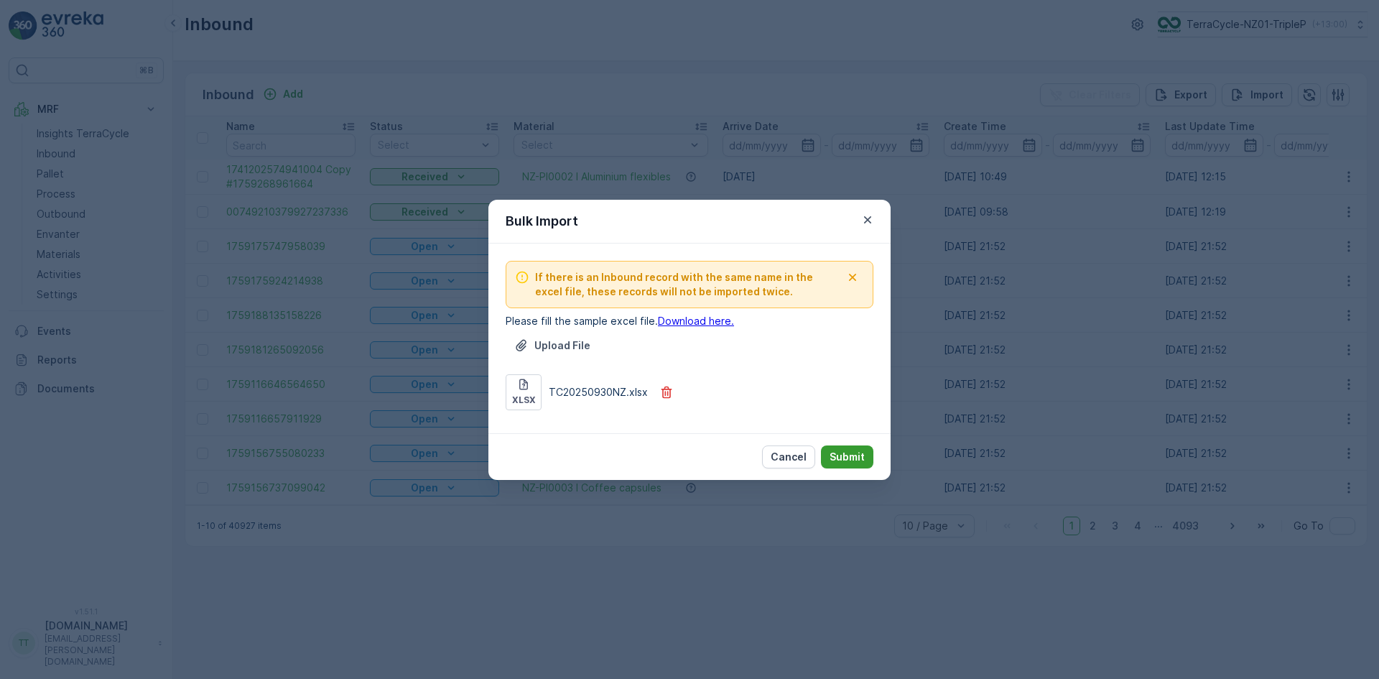
click at [858, 455] on p "Submit" at bounding box center [847, 457] width 35 height 14
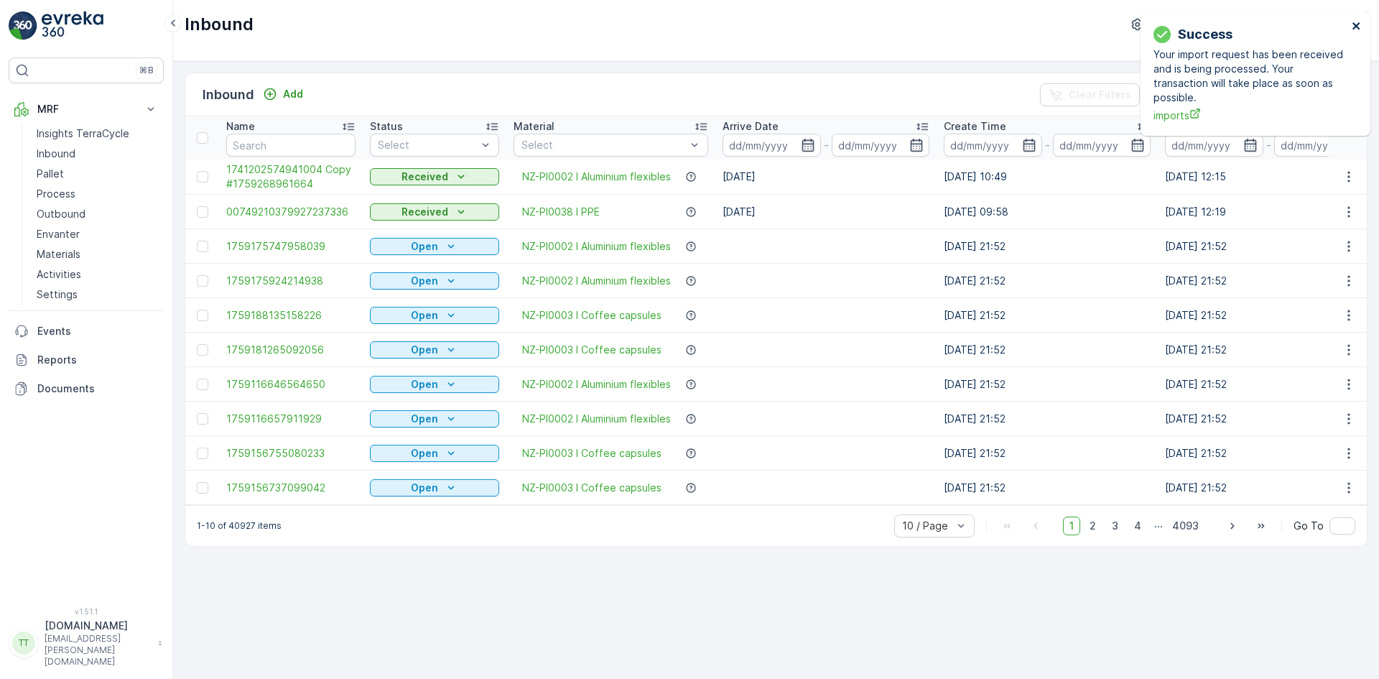
click at [1361, 24] on icon "close" at bounding box center [1357, 25] width 10 height 11
click at [64, 358] on p "Reports" at bounding box center [97, 360] width 121 height 14
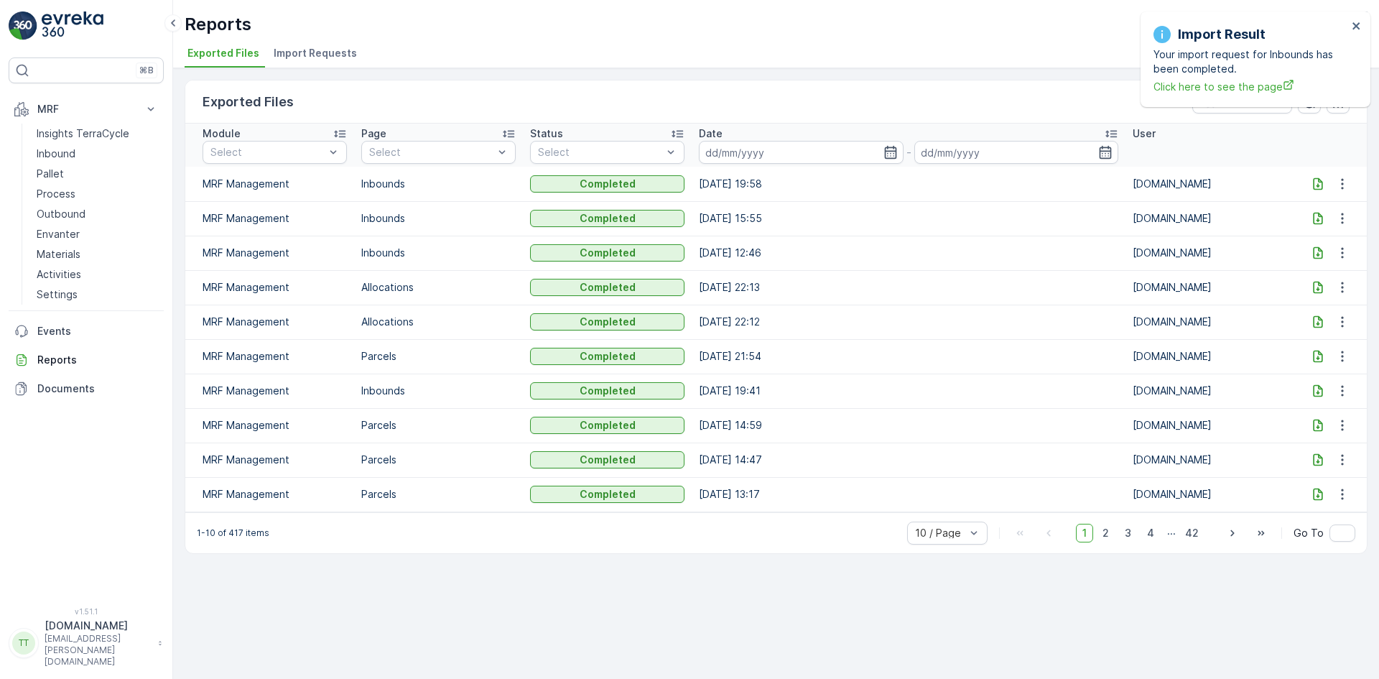
click at [313, 58] on span "Import Requests" at bounding box center [315, 53] width 83 height 14
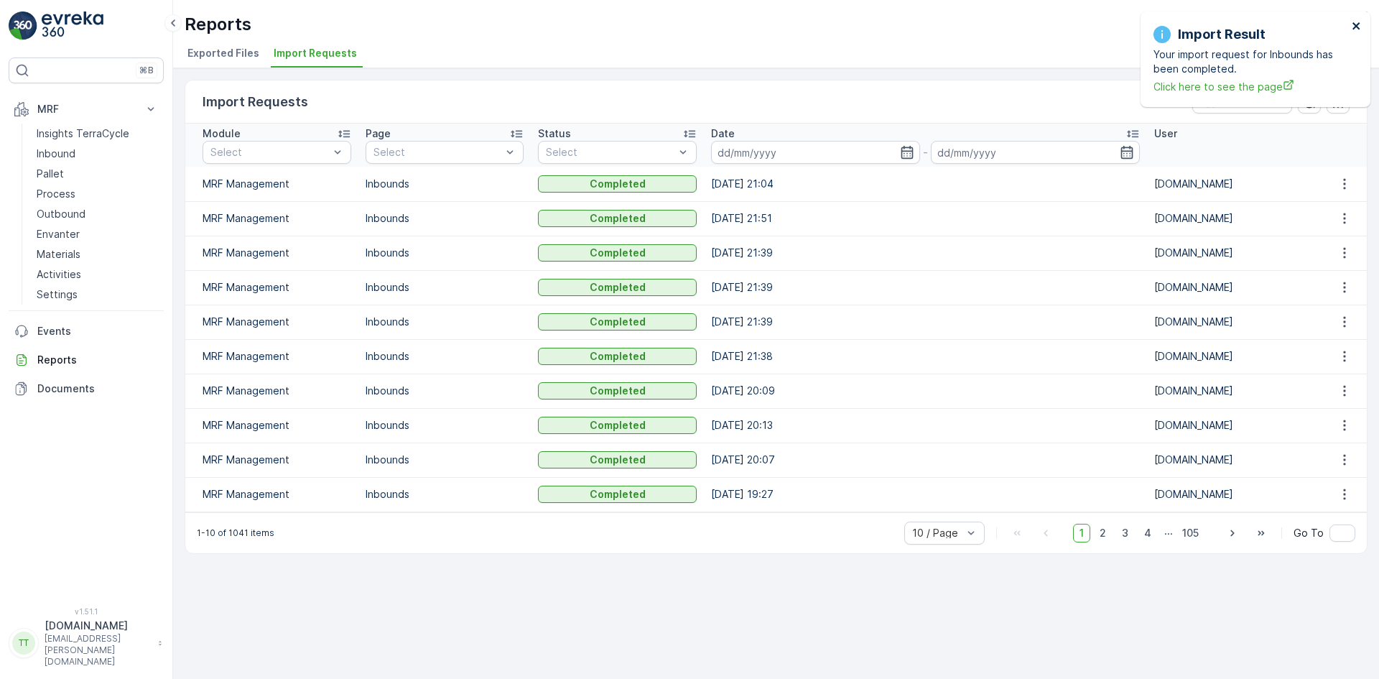
click at [1357, 22] on icon "close" at bounding box center [1357, 25] width 10 height 11
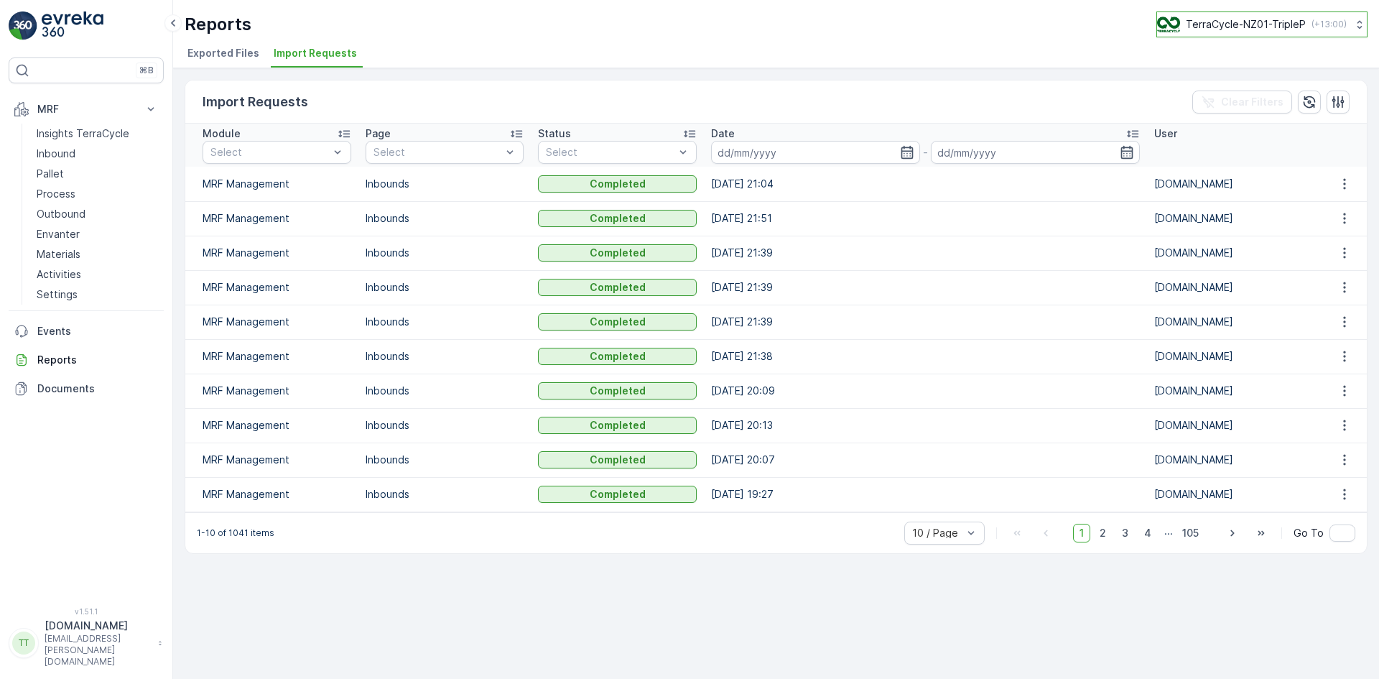
click at [1236, 32] on div "TerraCycle-NZ01-TripleP ( +13:00 )" at bounding box center [1252, 25] width 190 height 16
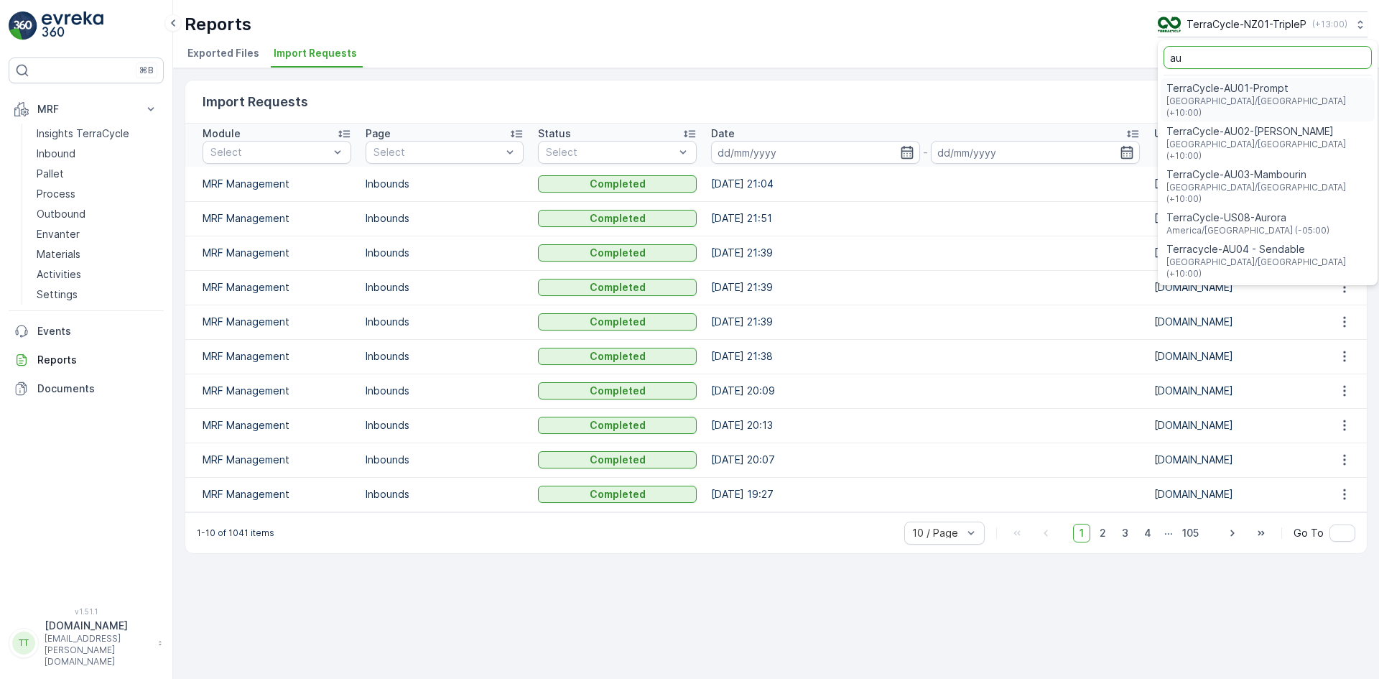
type input "au"
click at [1233, 88] on span "TerraCycle-AU01-Prompt" at bounding box center [1268, 88] width 203 height 14
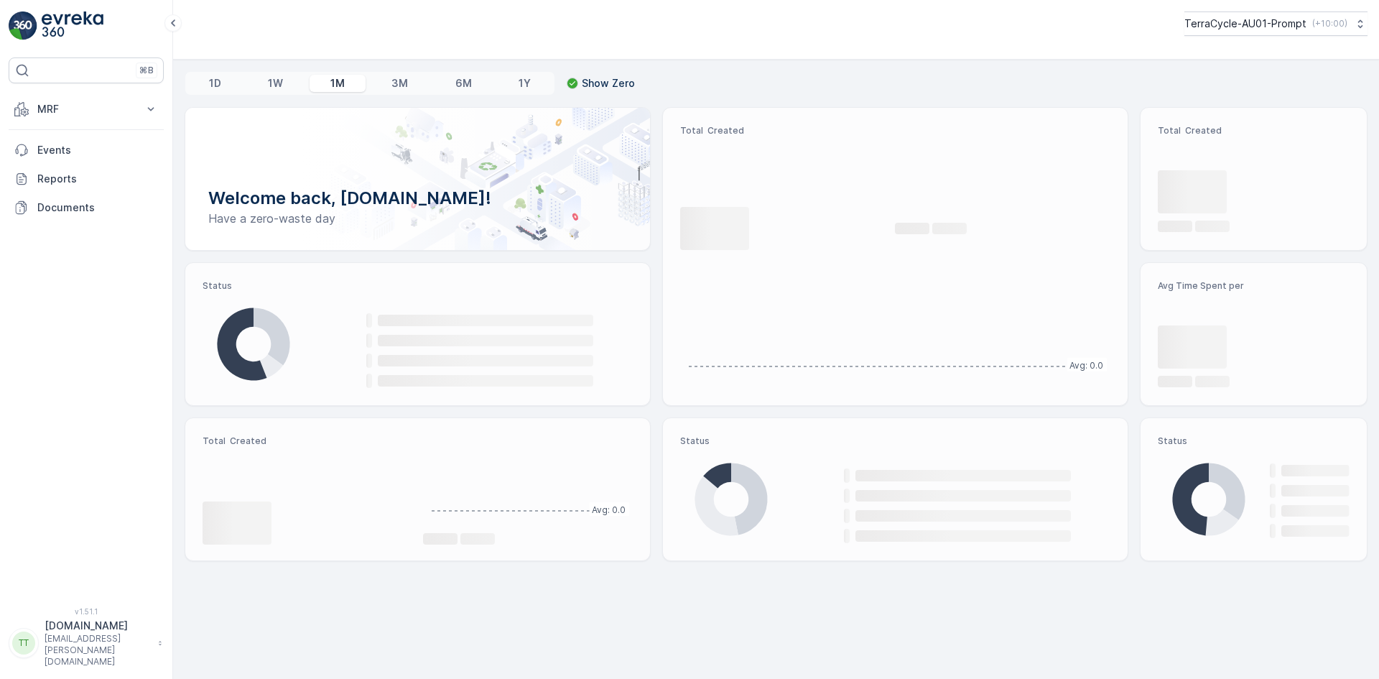
click at [70, 114] on p "MRF" at bounding box center [86, 109] width 98 height 14
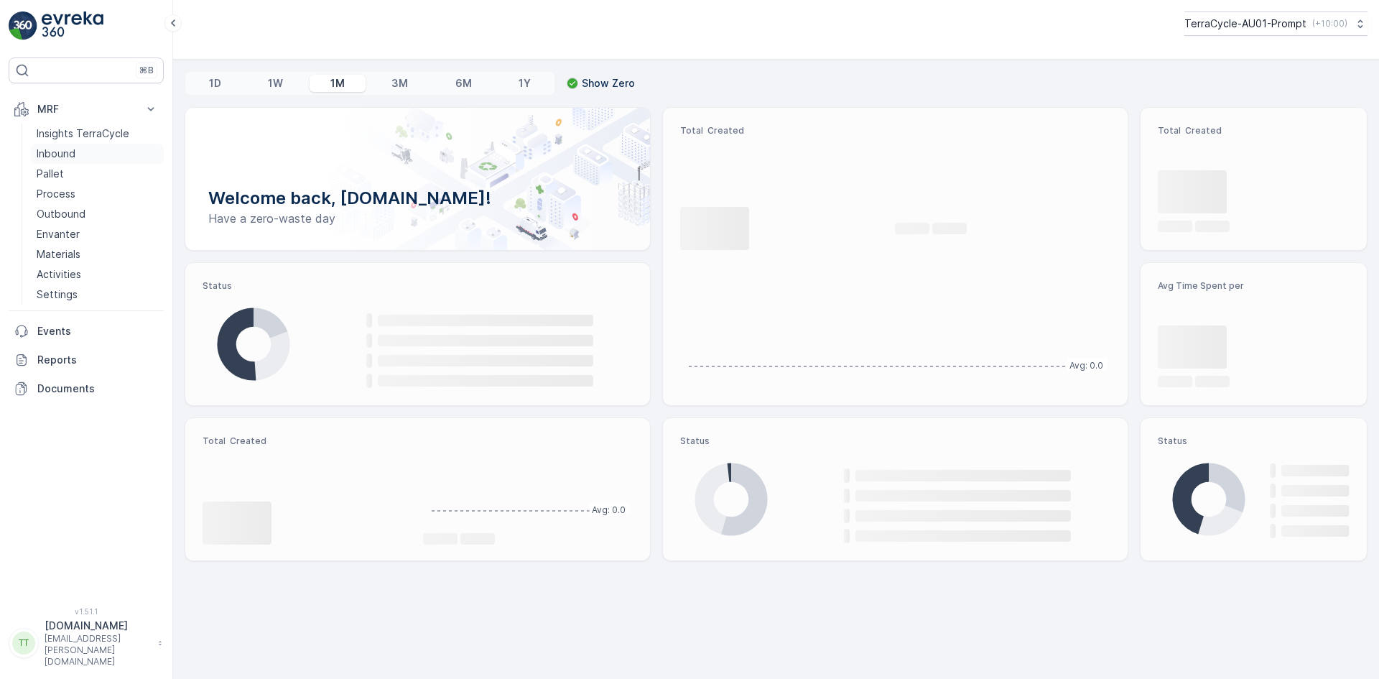
click at [73, 159] on p "Inbound" at bounding box center [56, 154] width 39 height 14
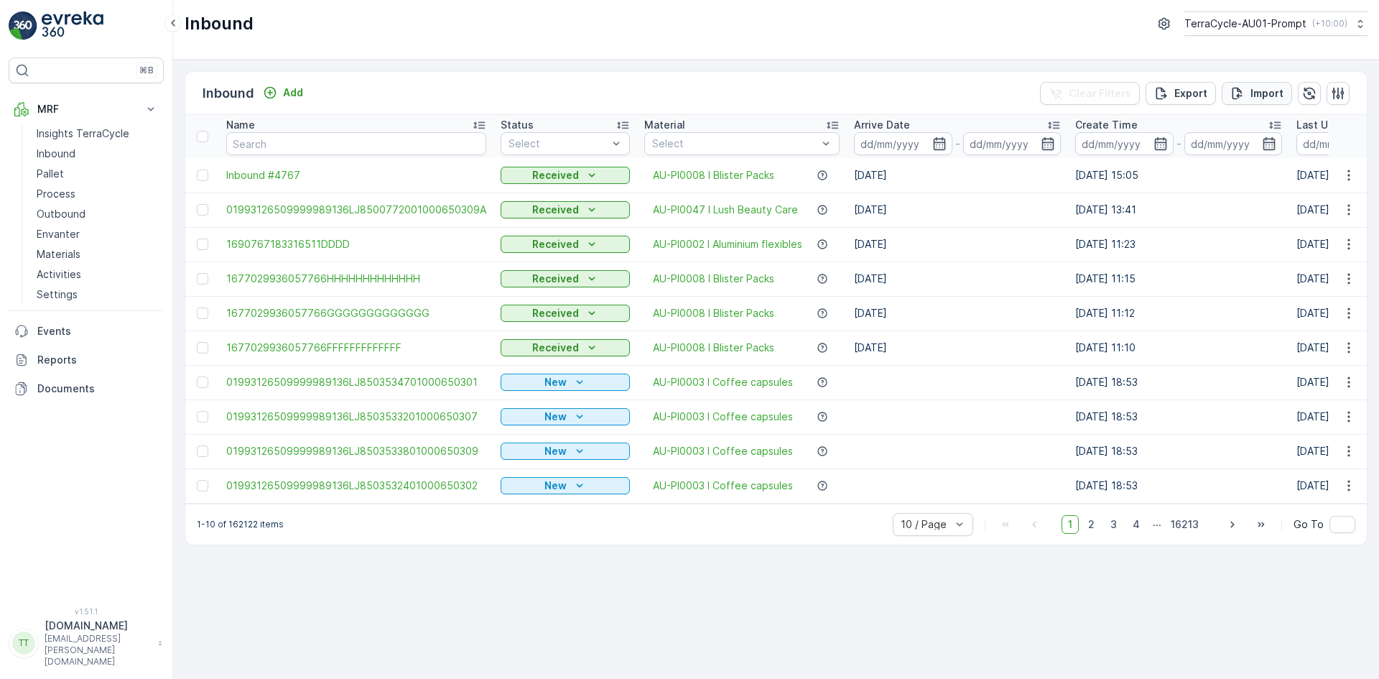
click at [1260, 98] on p "Import" at bounding box center [1267, 93] width 33 height 14
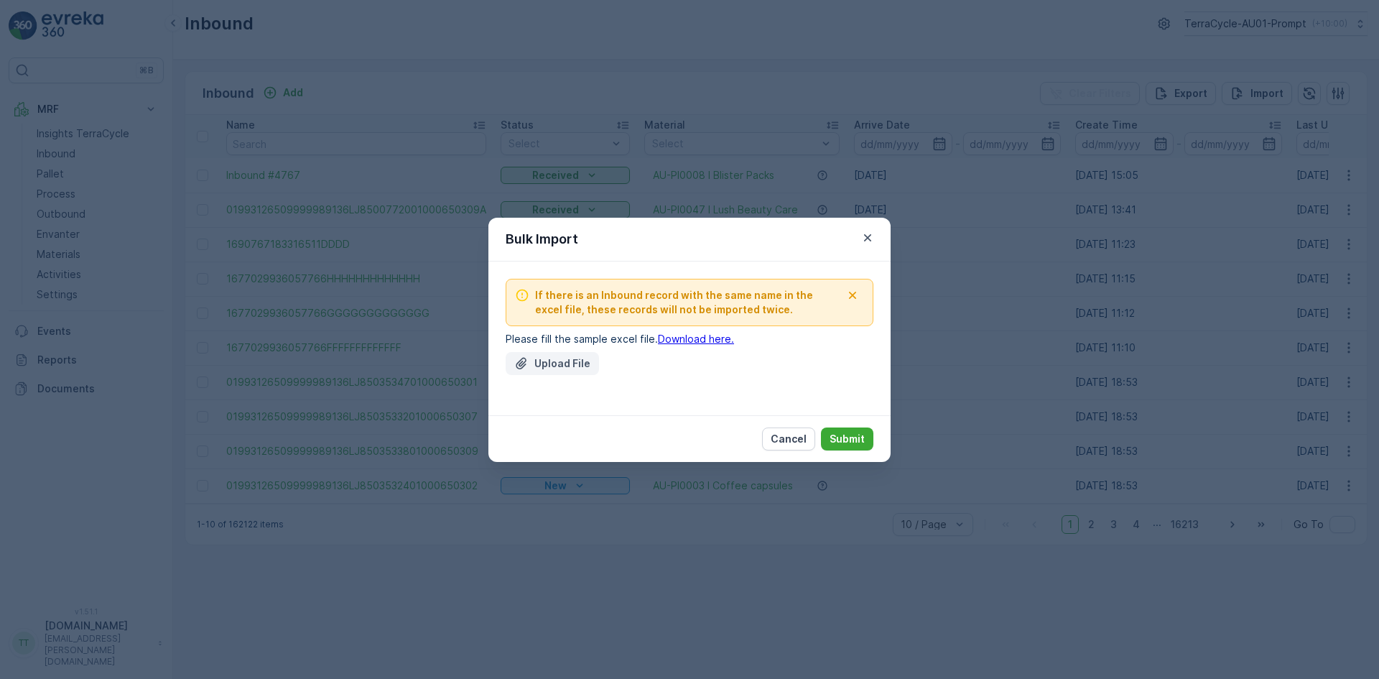
click at [538, 369] on p "Upload File" at bounding box center [562, 363] width 56 height 14
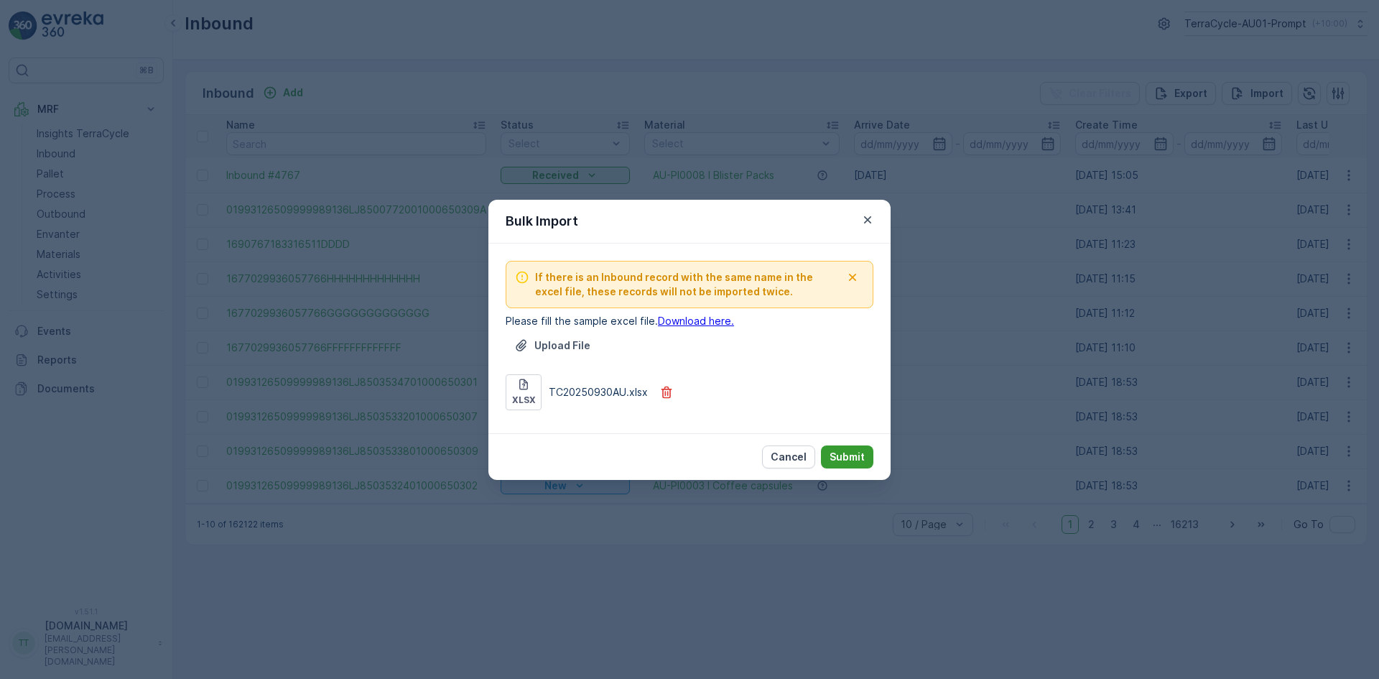
click at [853, 455] on p "Submit" at bounding box center [847, 457] width 35 height 14
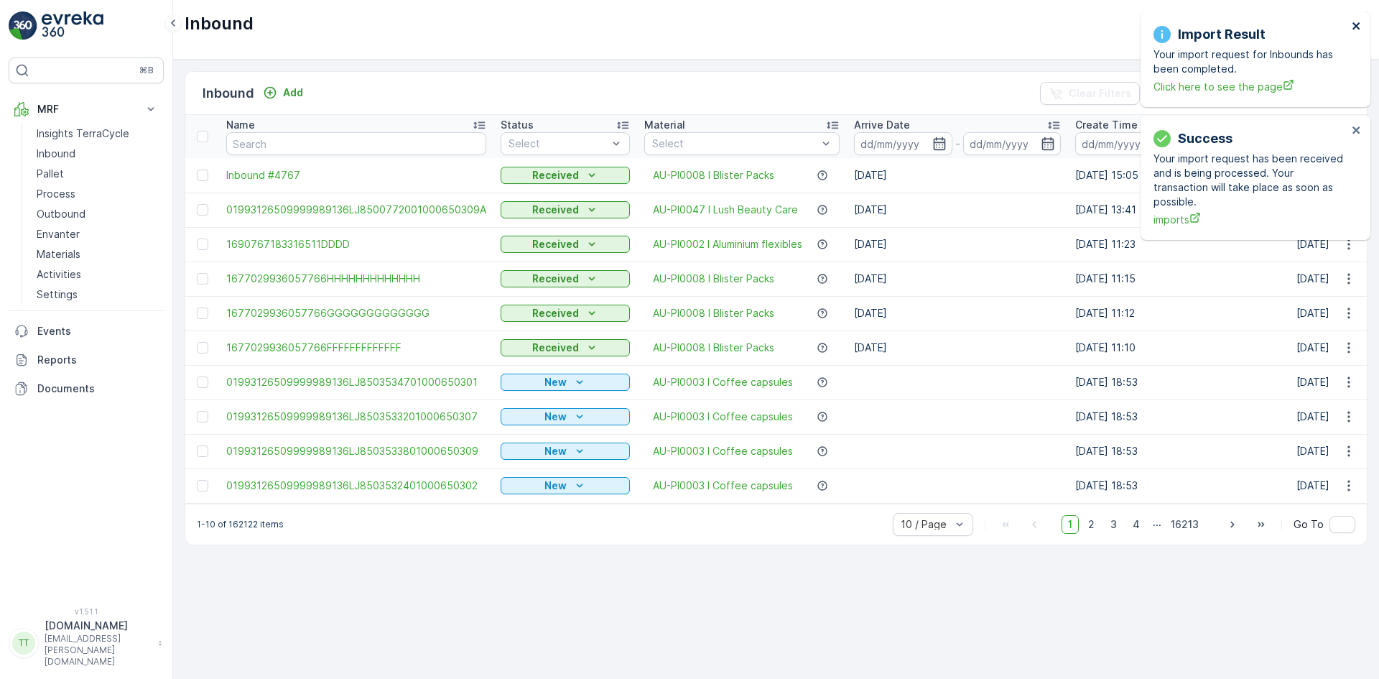
click at [1357, 24] on icon "close" at bounding box center [1356, 25] width 7 height 7
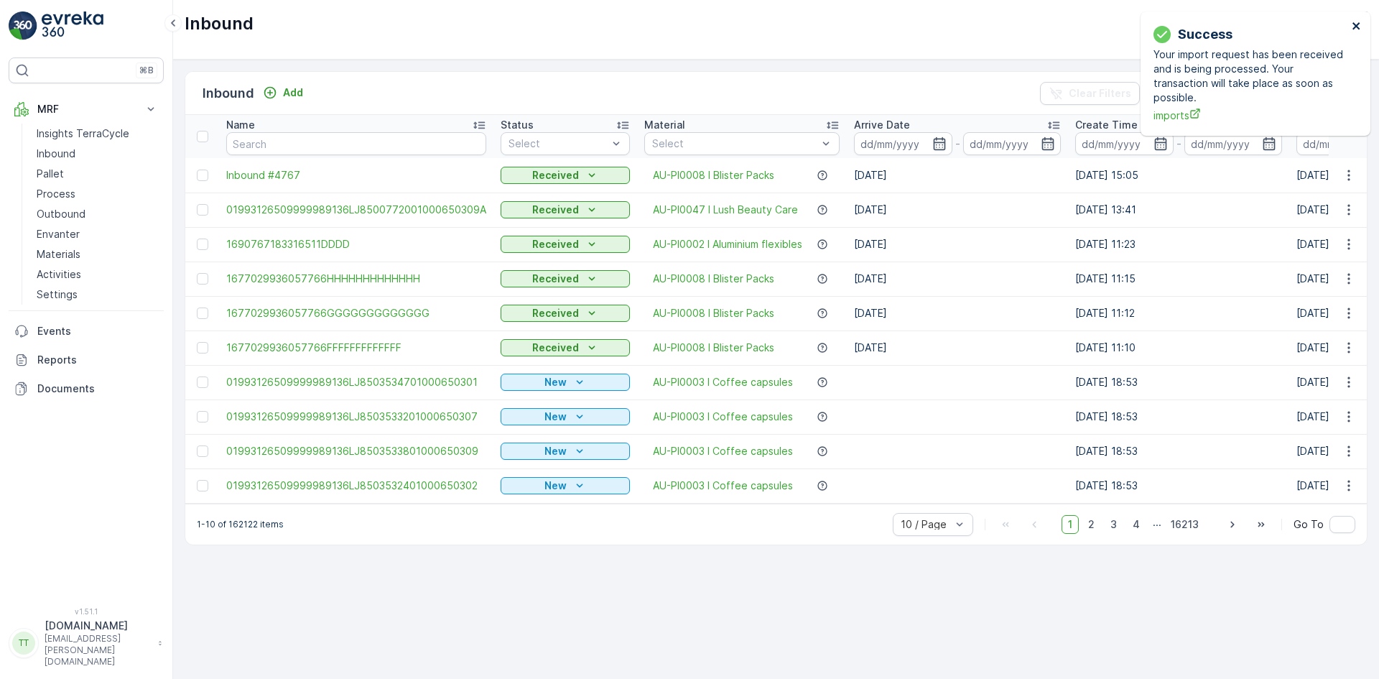
click at [1357, 24] on icon "close" at bounding box center [1356, 25] width 7 height 7
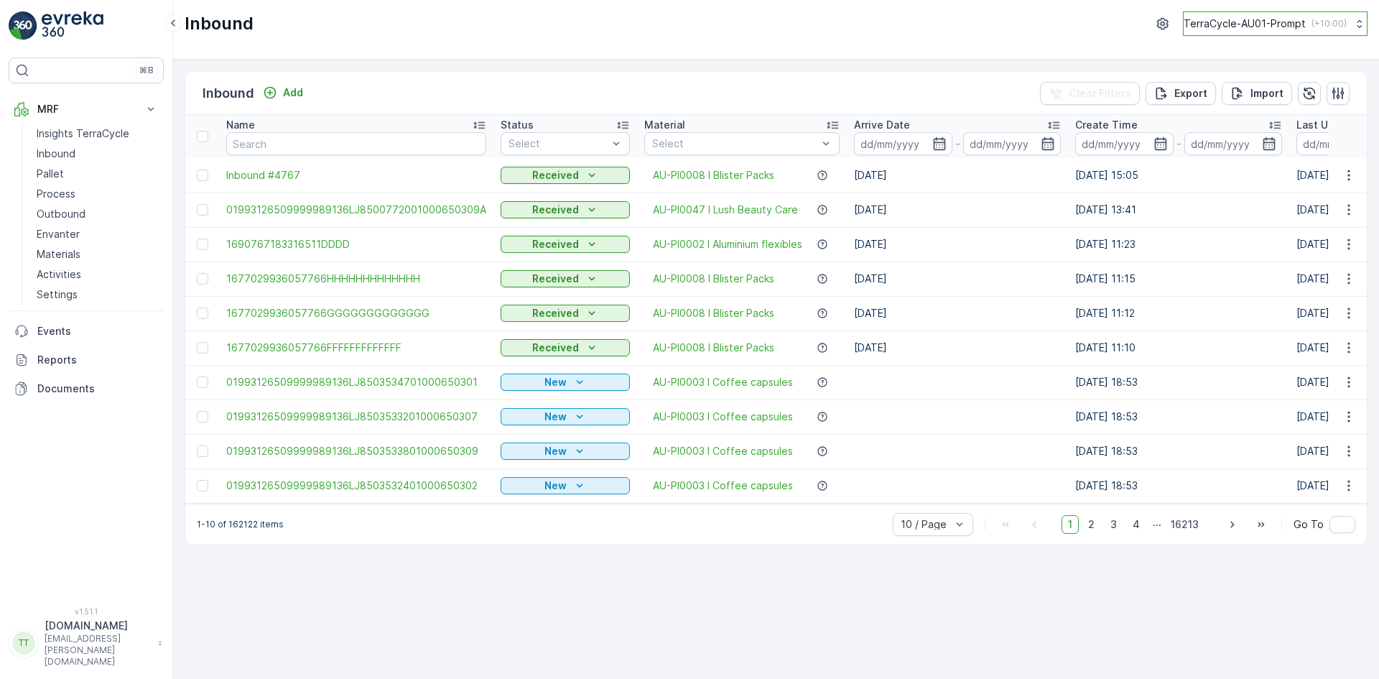
click at [1261, 19] on p "TerraCycle-AU01-Prompt" at bounding box center [1245, 24] width 122 height 14
type input "fr"
click at [1267, 93] on span "TerraCycle- FR02 -MRF" at bounding box center [1273, 87] width 160 height 14
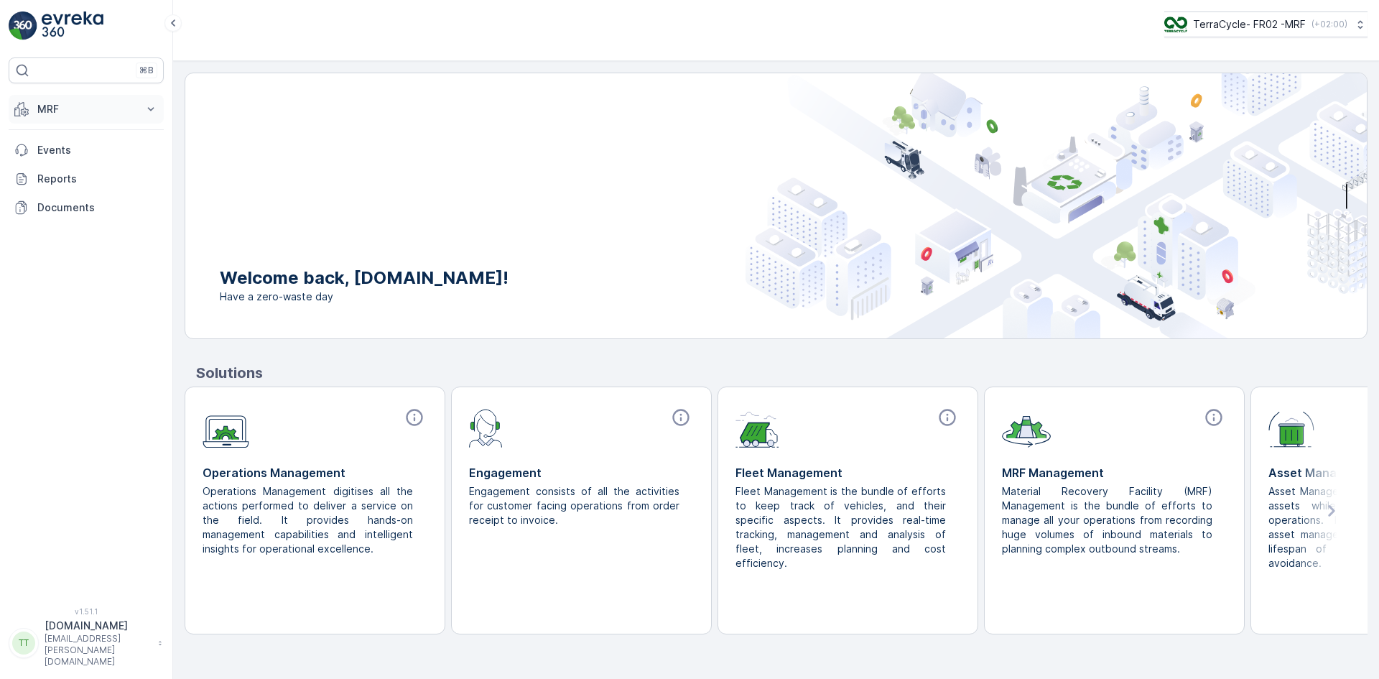
click at [36, 104] on button "MRF" at bounding box center [86, 109] width 155 height 29
click at [80, 219] on p "Expédition" at bounding box center [63, 214] width 52 height 14
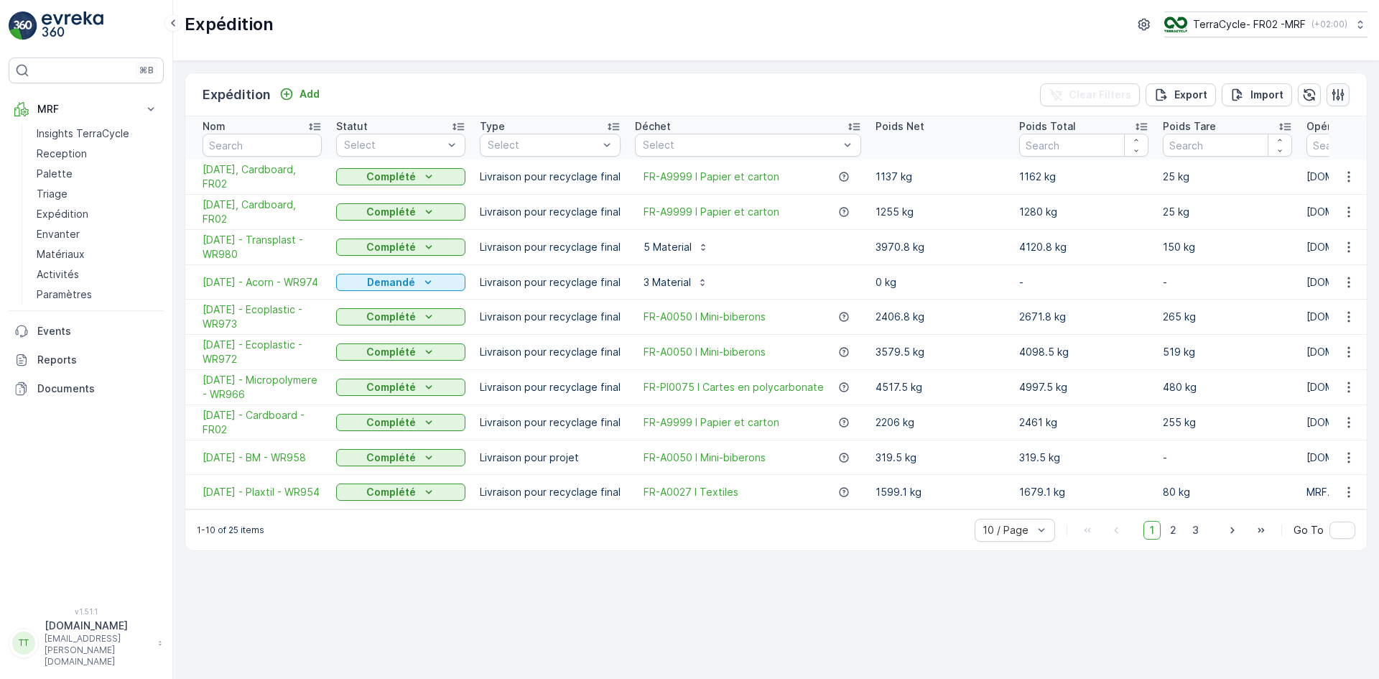
click at [1340, 96] on icon "button" at bounding box center [1338, 95] width 14 height 14
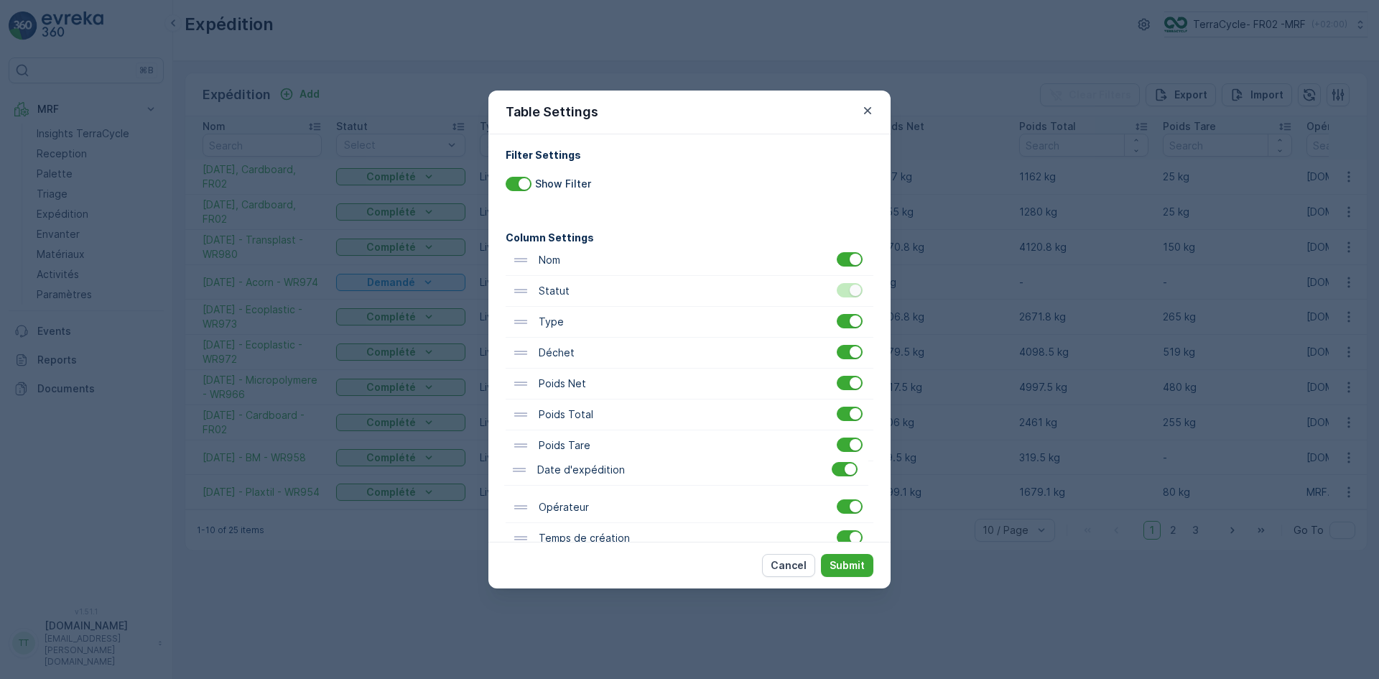
scroll to position [7, 0]
drag, startPoint x: 575, startPoint y: 515, endPoint x: 578, endPoint y: 315, distance: 200.4
click at [578, 315] on div "Nom Statut Type Déchet Poids Net Poids Total Poids Tare Opérateur Date d'expédi…" at bounding box center [690, 427] width 368 height 371
click at [854, 567] on p "Submit" at bounding box center [847, 565] width 35 height 14
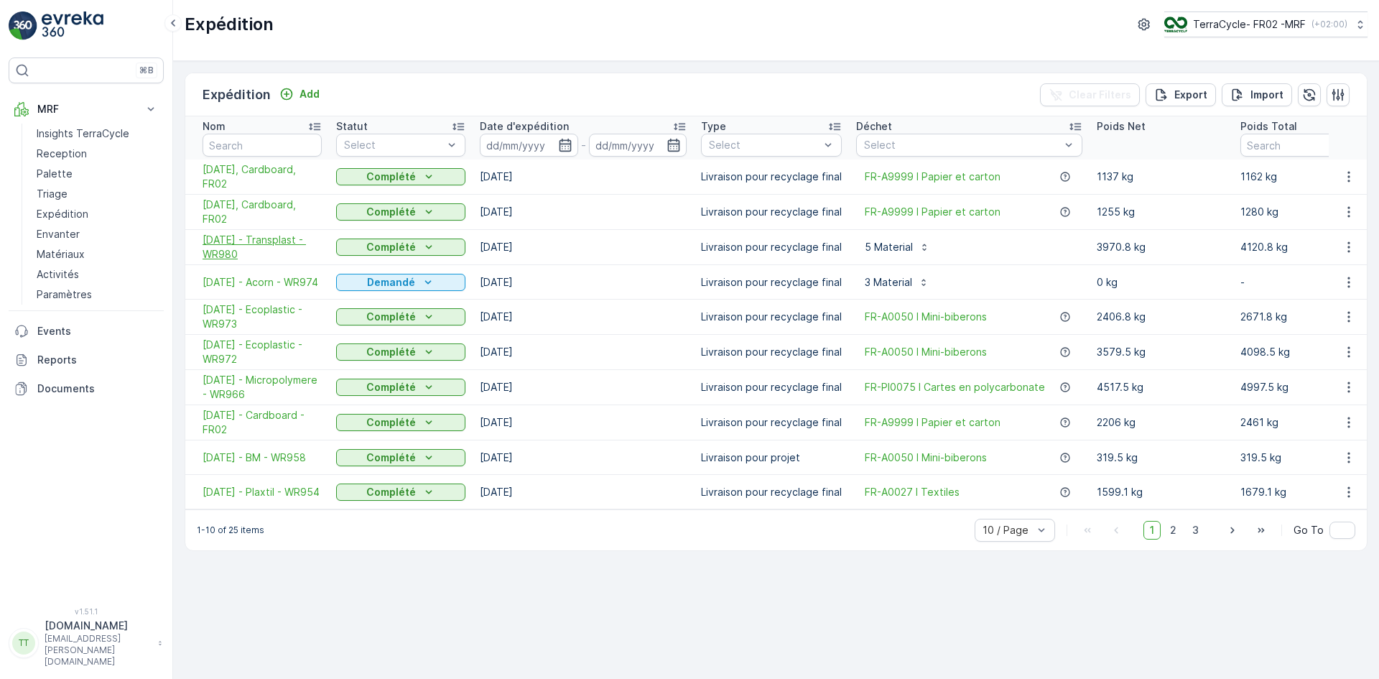
drag, startPoint x: 200, startPoint y: 243, endPoint x: 246, endPoint y: 259, distance: 48.9
click at [246, 259] on td "30.09.2025 - Transplast - WR980" at bounding box center [257, 247] width 144 height 35
copy span "30.09.2025 - Transplast - WR980"
click at [236, 251] on span "30.09.2025 - Transplast - WR980" at bounding box center [262, 247] width 119 height 29
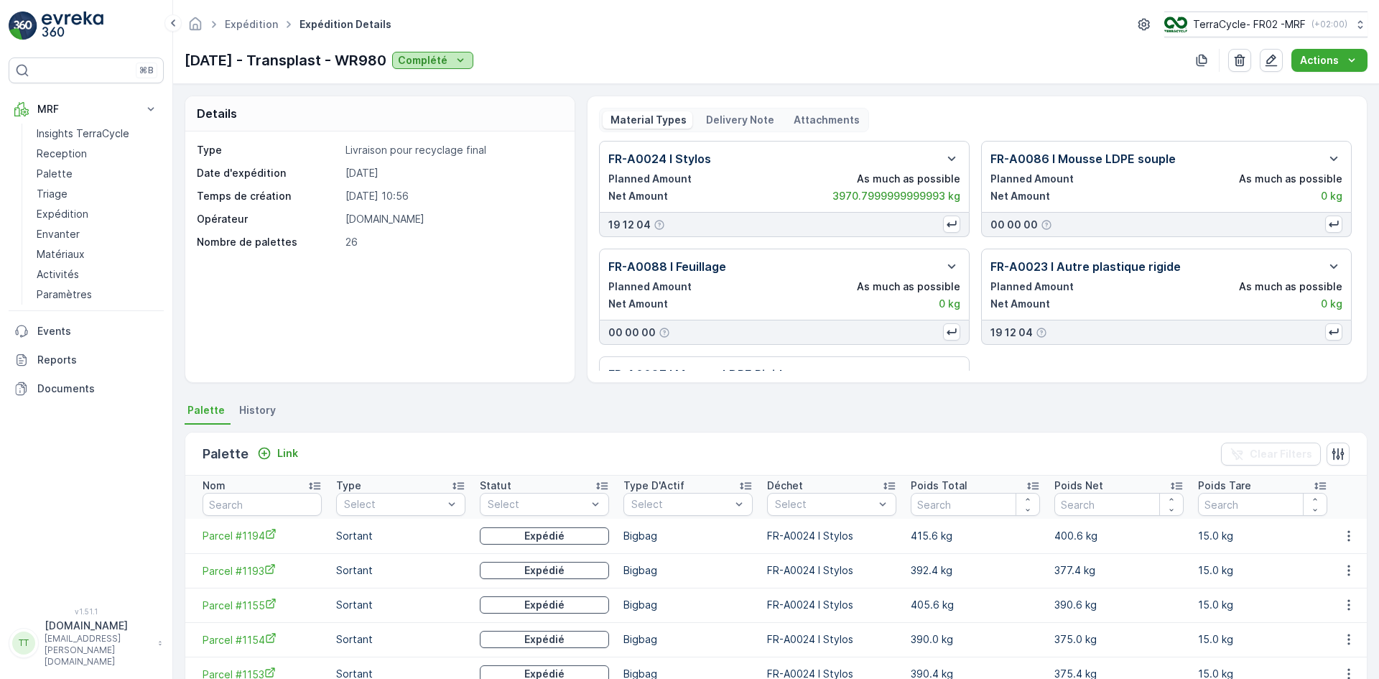
click at [448, 65] on p "Complété" at bounding box center [423, 60] width 50 height 14
click at [458, 97] on span "En cours" at bounding box center [454, 102] width 41 height 14
click at [448, 62] on p "Complété" at bounding box center [423, 60] width 50 height 14
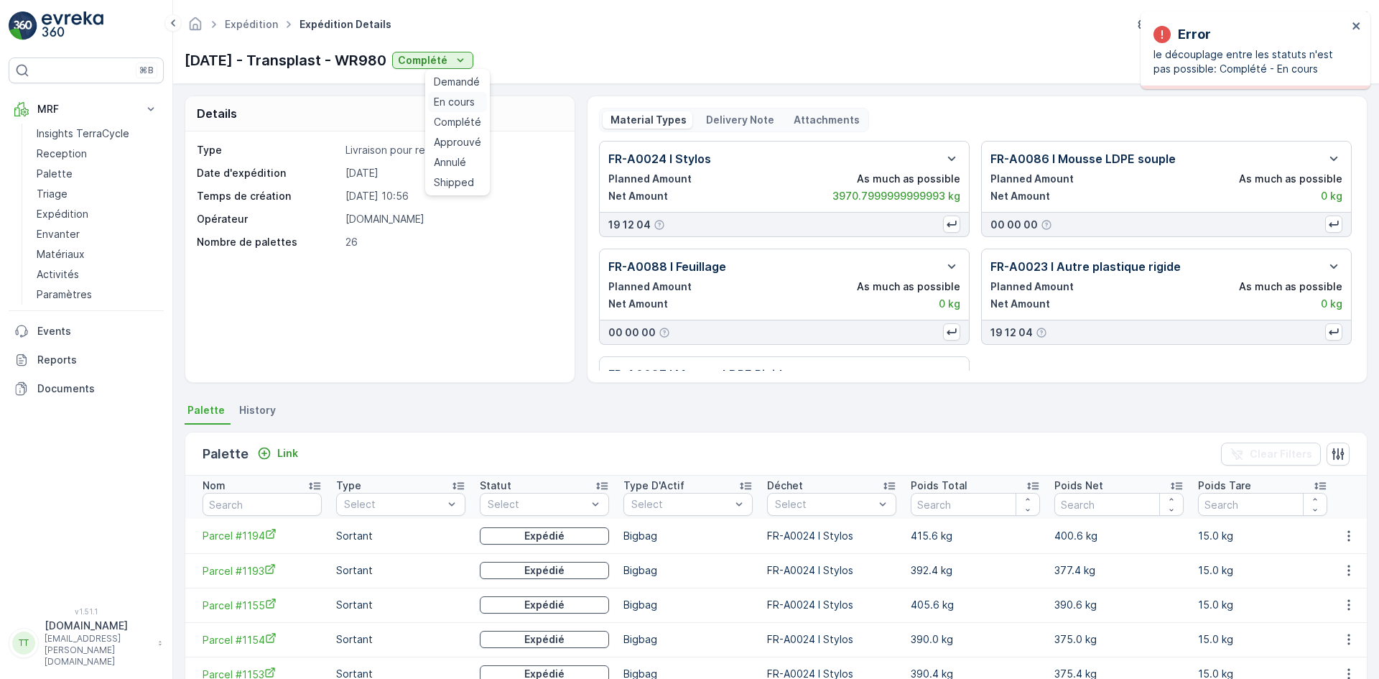
click at [458, 106] on span "En cours" at bounding box center [454, 102] width 41 height 14
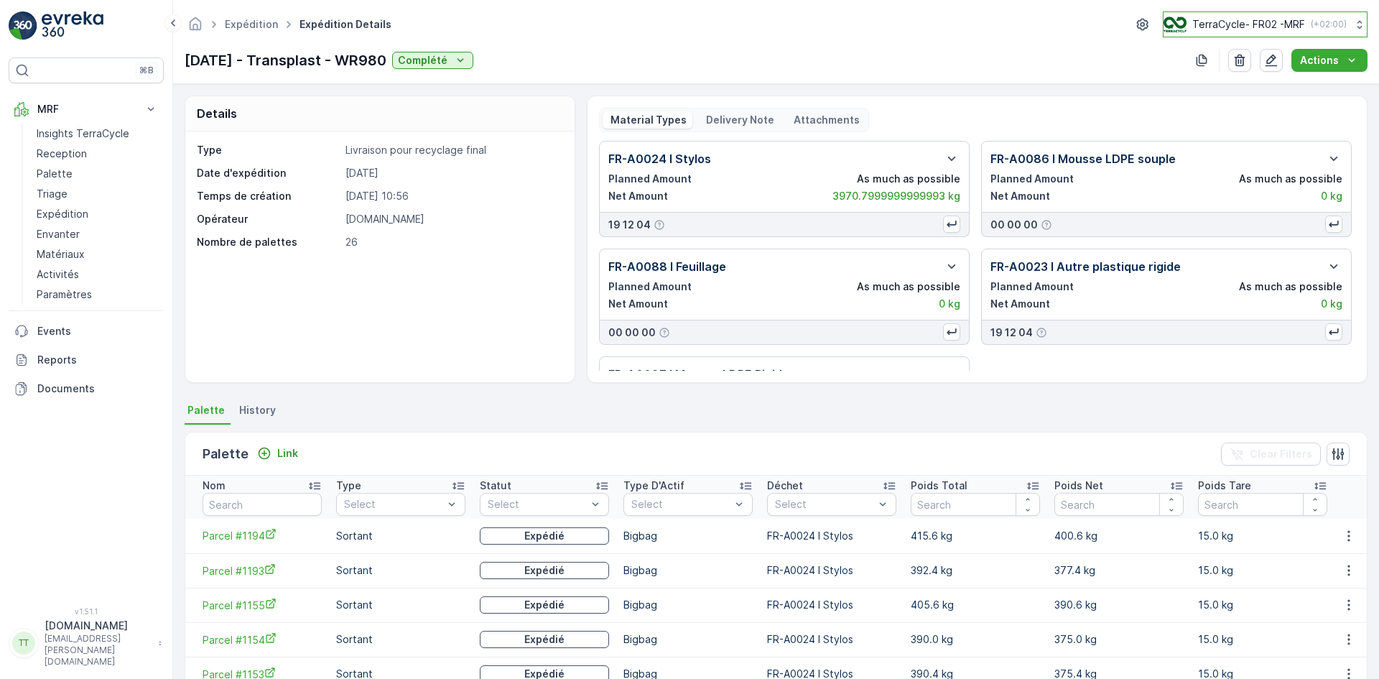
click at [1258, 21] on p "TerraCycle- FR02 -MRF" at bounding box center [1248, 24] width 113 height 14
type input "nl"
click at [1228, 94] on span "TerraCycle-NL-MRF" at bounding box center [1253, 88] width 160 height 14
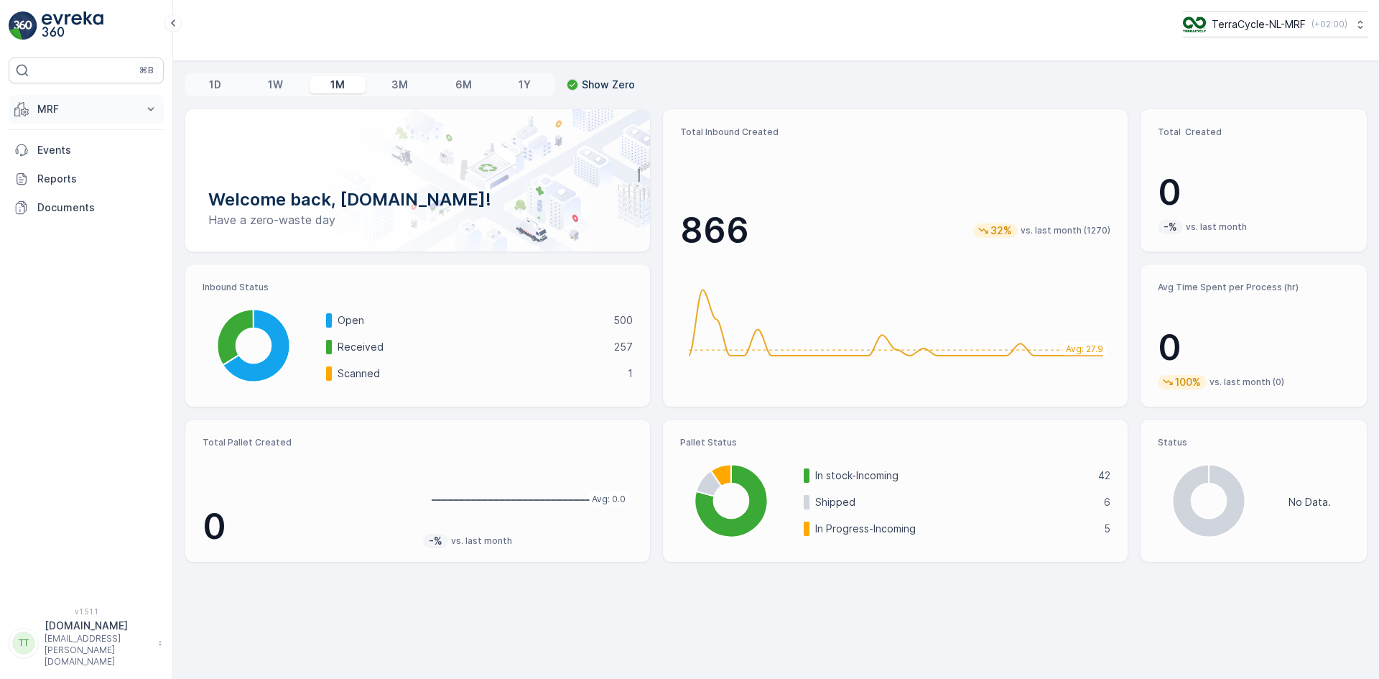
click at [58, 106] on p "MRF" at bounding box center [86, 109] width 98 height 14
click at [73, 132] on p "Insights TerraCycle" at bounding box center [83, 133] width 93 height 14
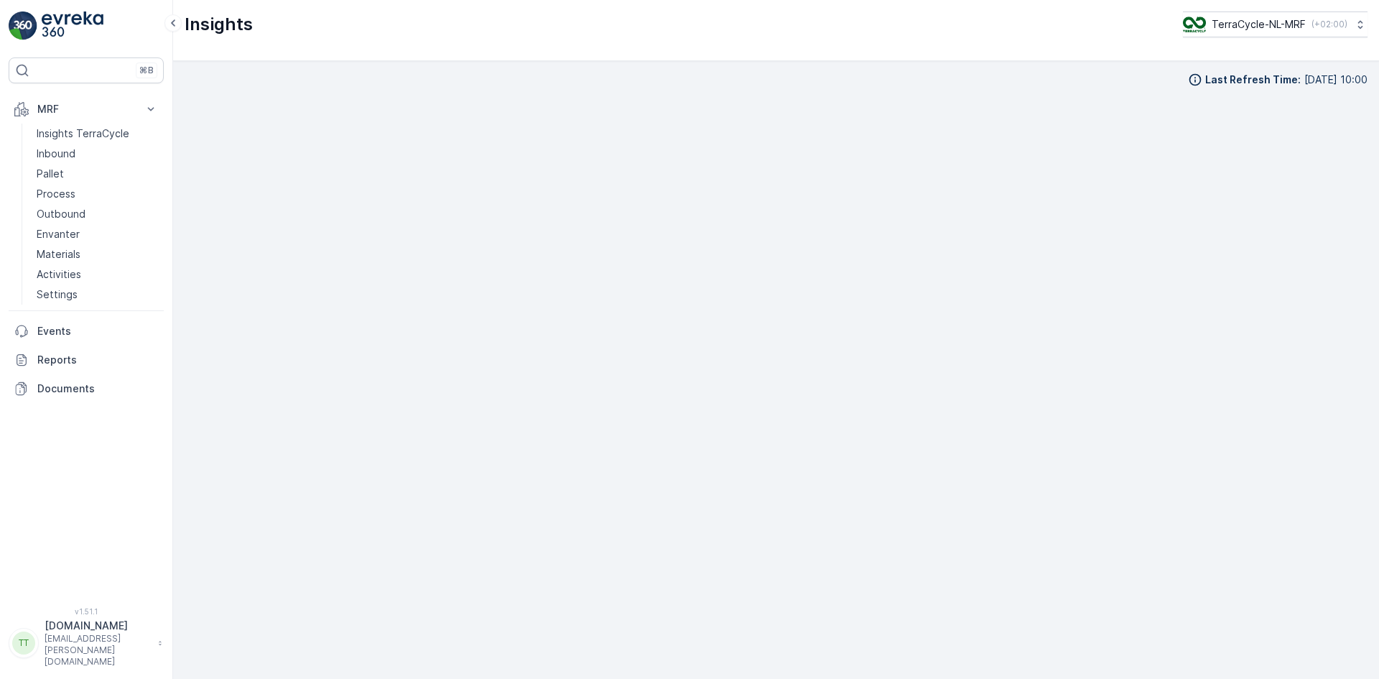
scroll to position [14, 0]
click at [958, 37] on div "Insights TerraCycle-NL-MRF ( +02:00 )" at bounding box center [776, 30] width 1206 height 61
